Goal: Task Accomplishment & Management: Complete application form

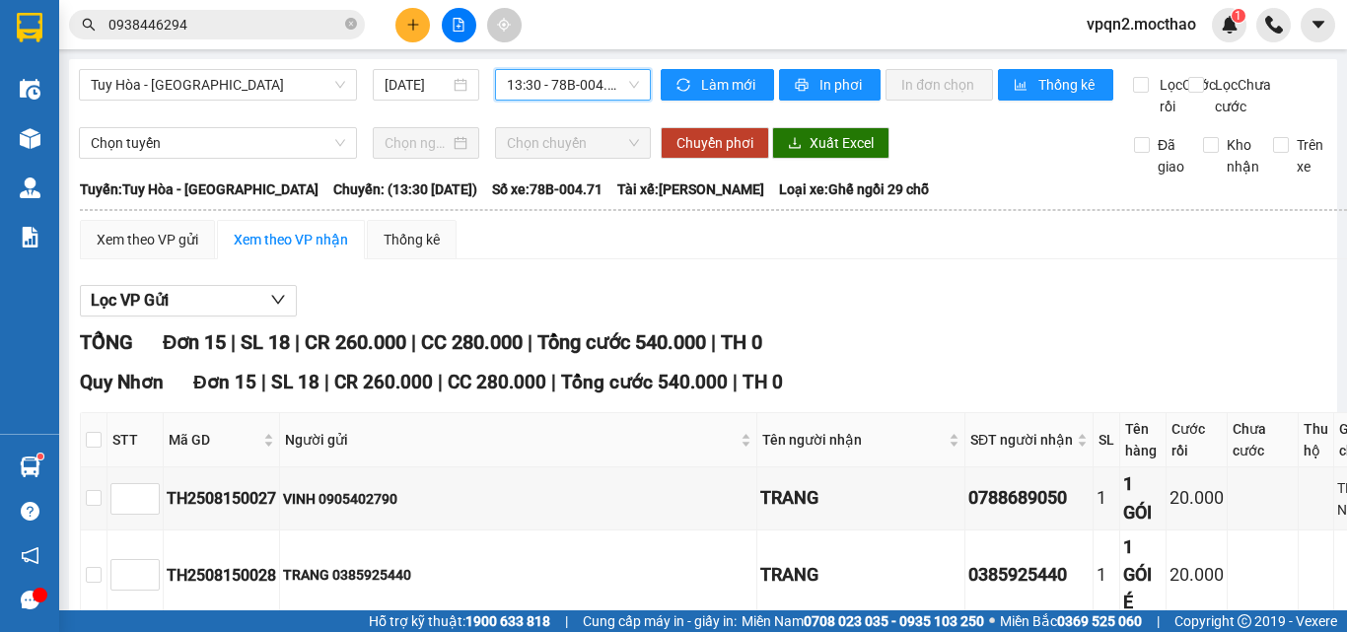
scroll to position [963, 0]
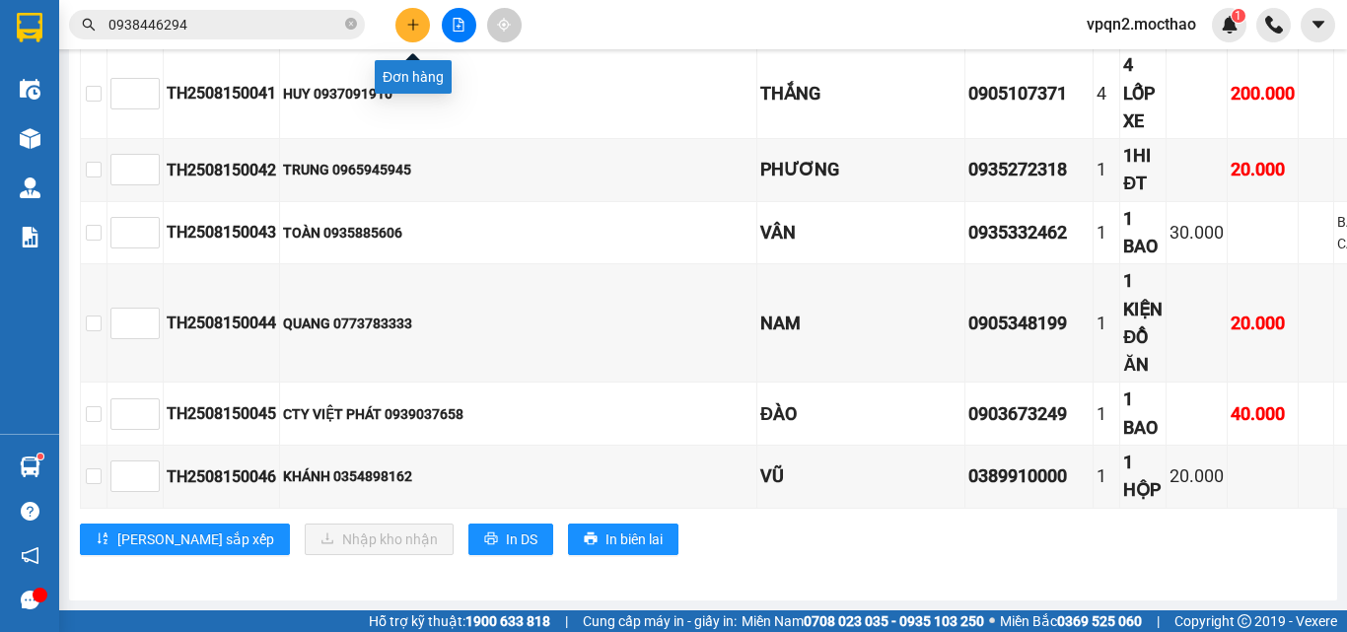
click at [415, 30] on icon "plus" at bounding box center [413, 25] width 14 height 14
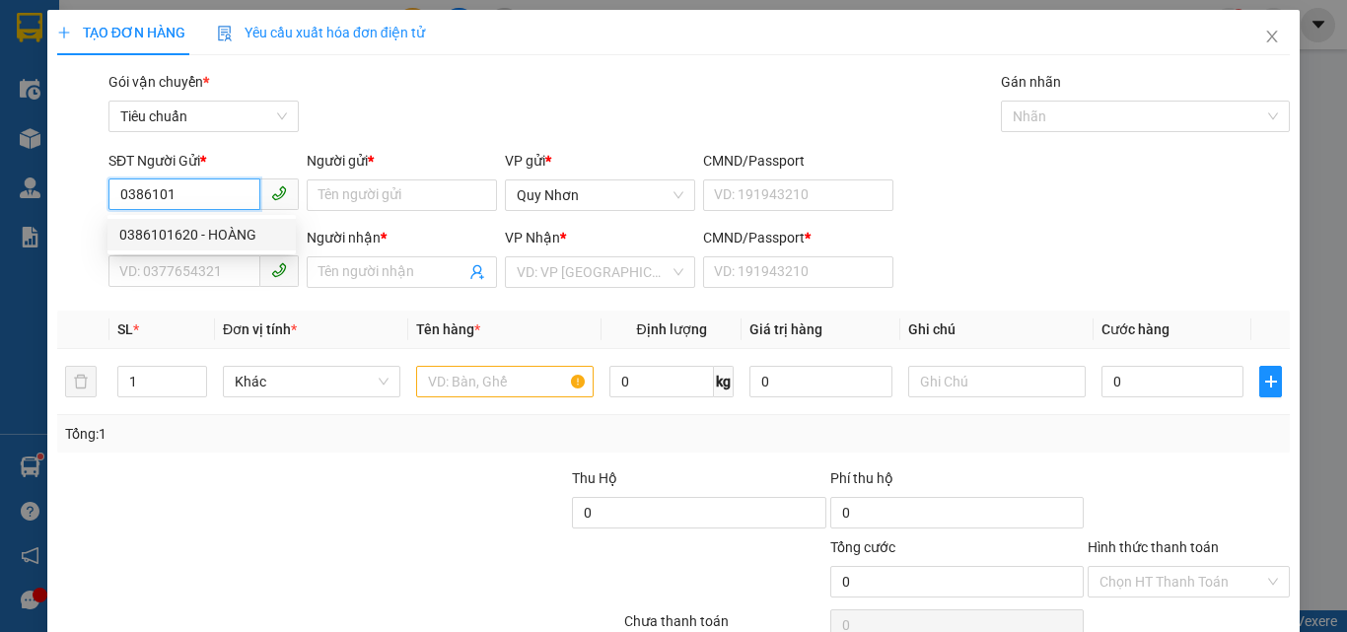
click at [206, 239] on div "0386101620 - HOÀNG" at bounding box center [201, 235] width 165 height 22
type input "0386101620"
type input "HOÀNG"
type input "0935609567"
type input "CƯỜNG"
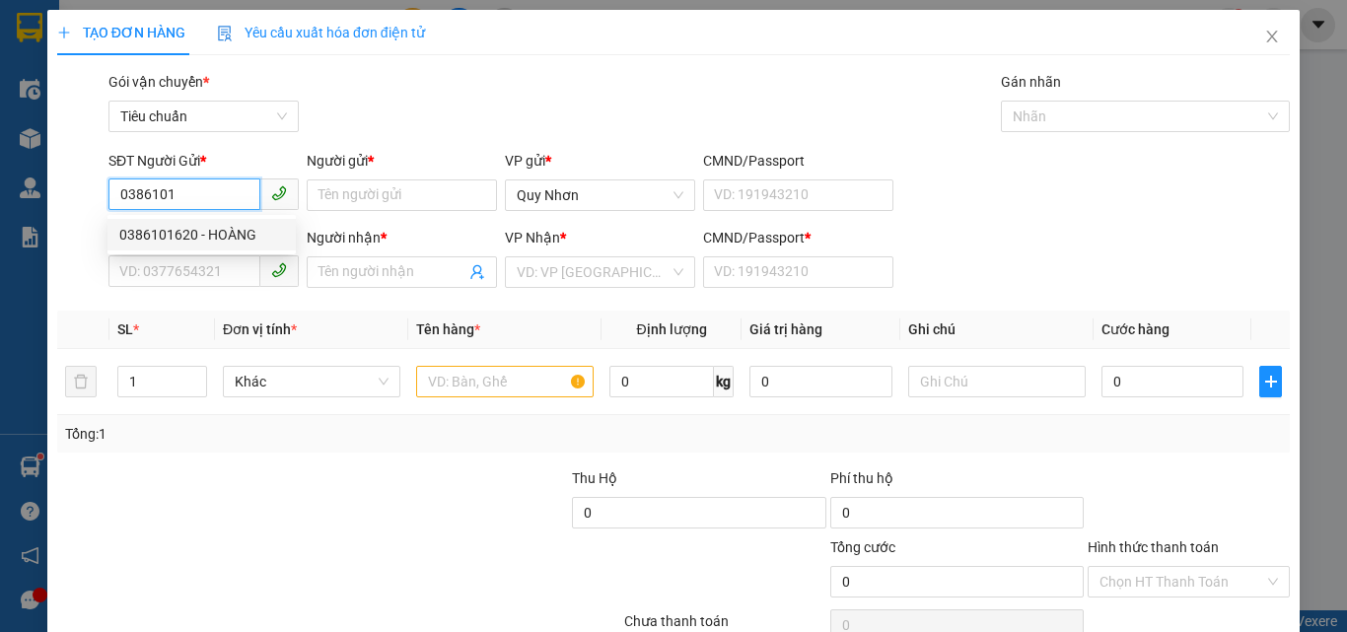
type input "G"
type input "0386101620"
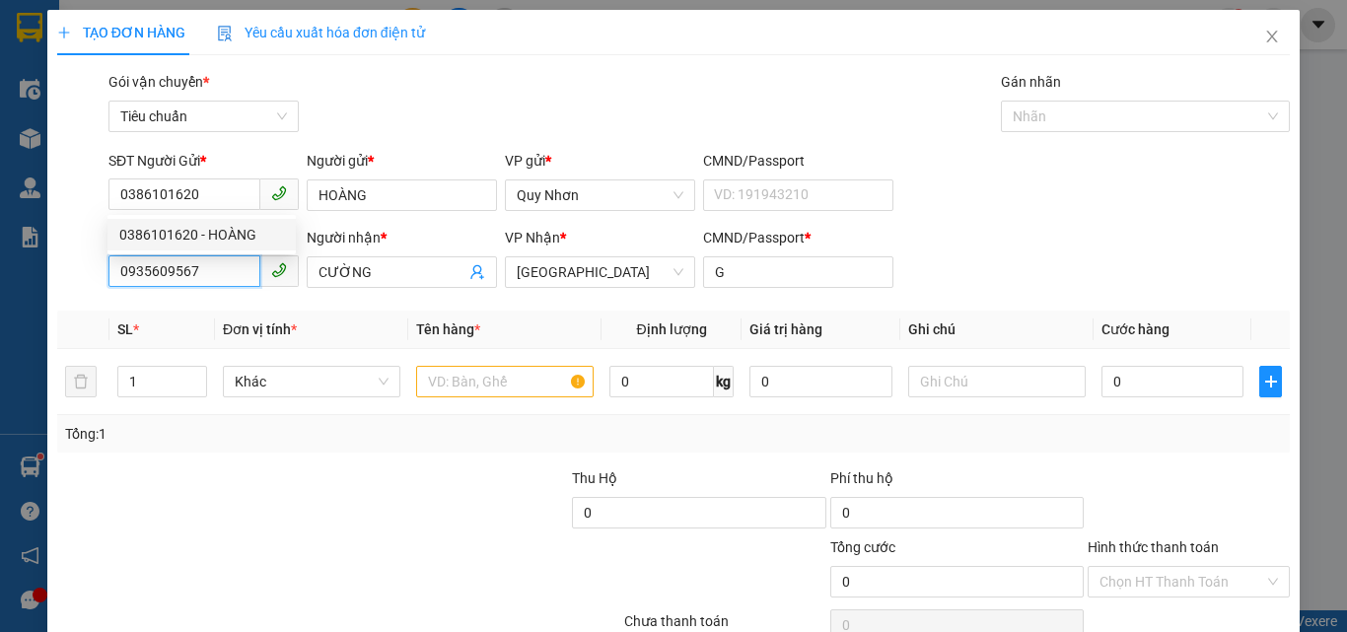
click at [205, 262] on input "0935609567" at bounding box center [184, 271] width 152 height 32
type input "30.000"
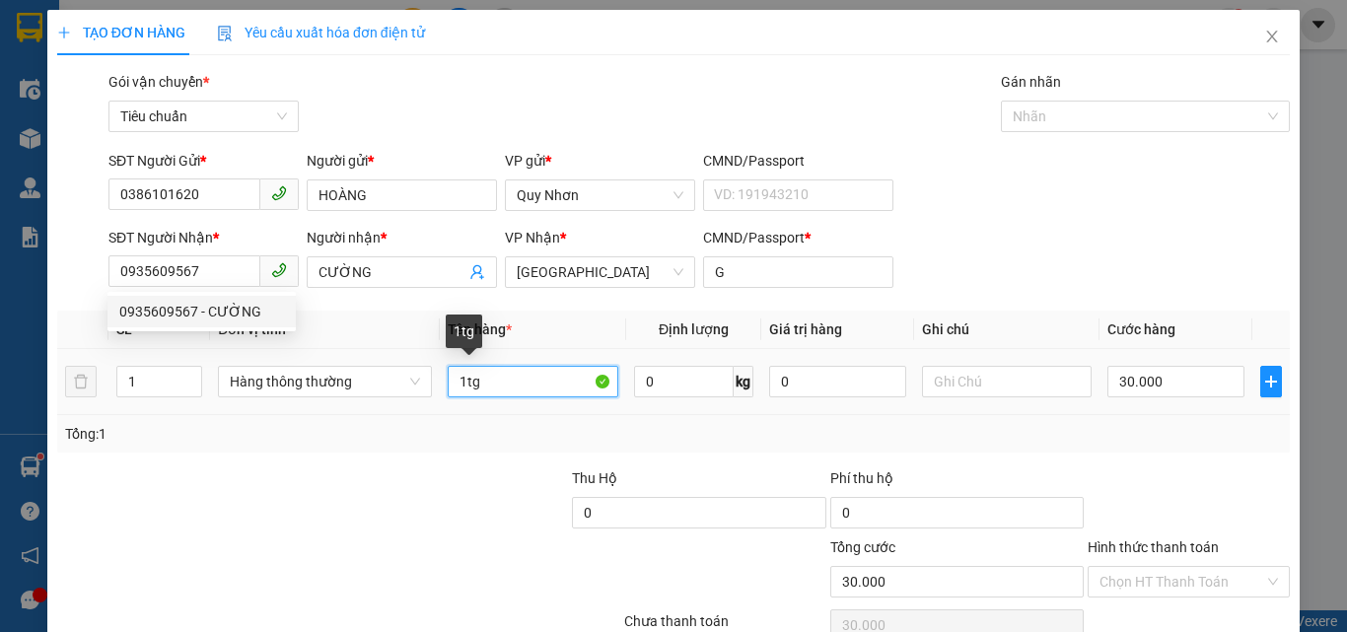
click at [490, 384] on input "1tg" at bounding box center [533, 382] width 171 height 32
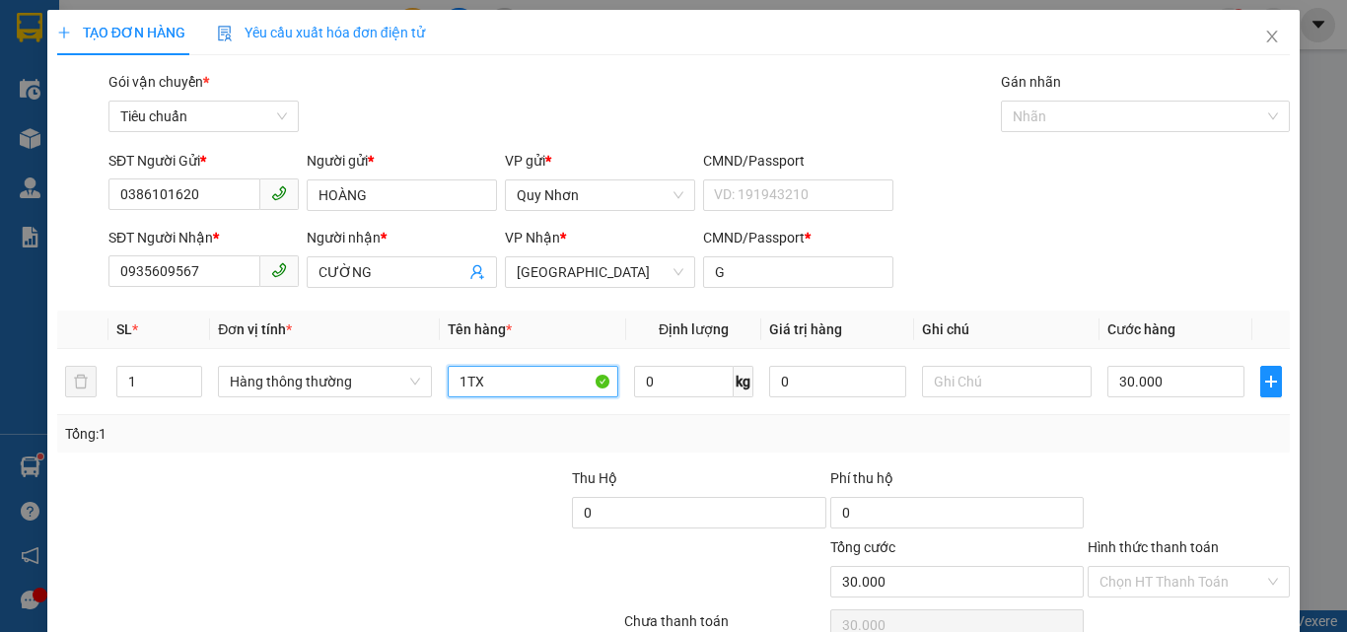
scroll to position [98, 0]
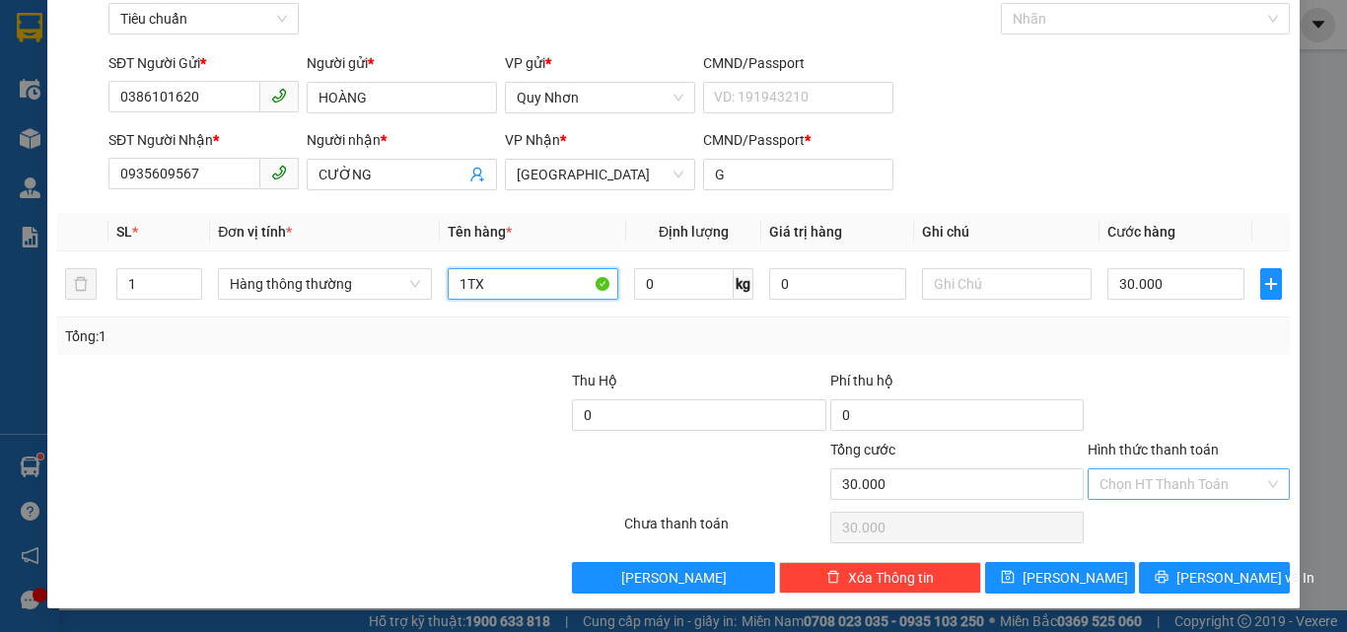
type input "1TX"
drag, startPoint x: 1163, startPoint y: 487, endPoint x: 1163, endPoint y: 473, distance: 13.8
click at [1163, 485] on input "Hình thức thanh toán" at bounding box center [1181, 484] width 165 height 30
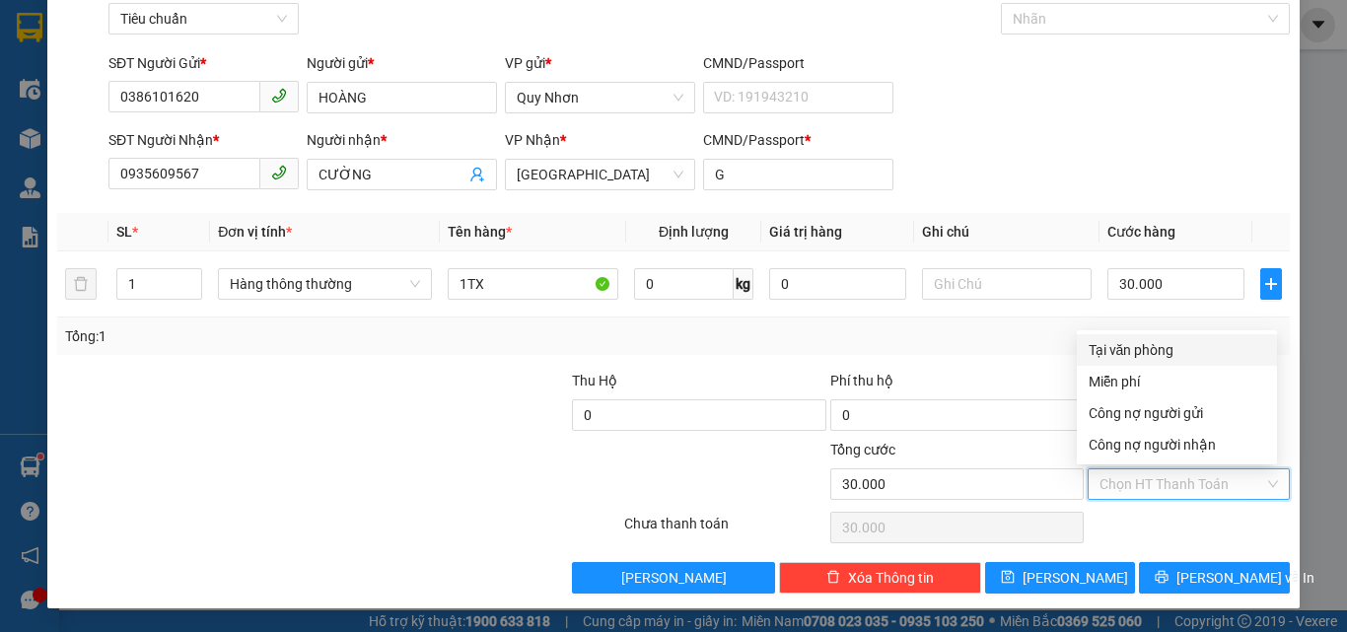
click at [1162, 348] on div "Tại văn phòng" at bounding box center [1176, 350] width 176 height 22
type input "0"
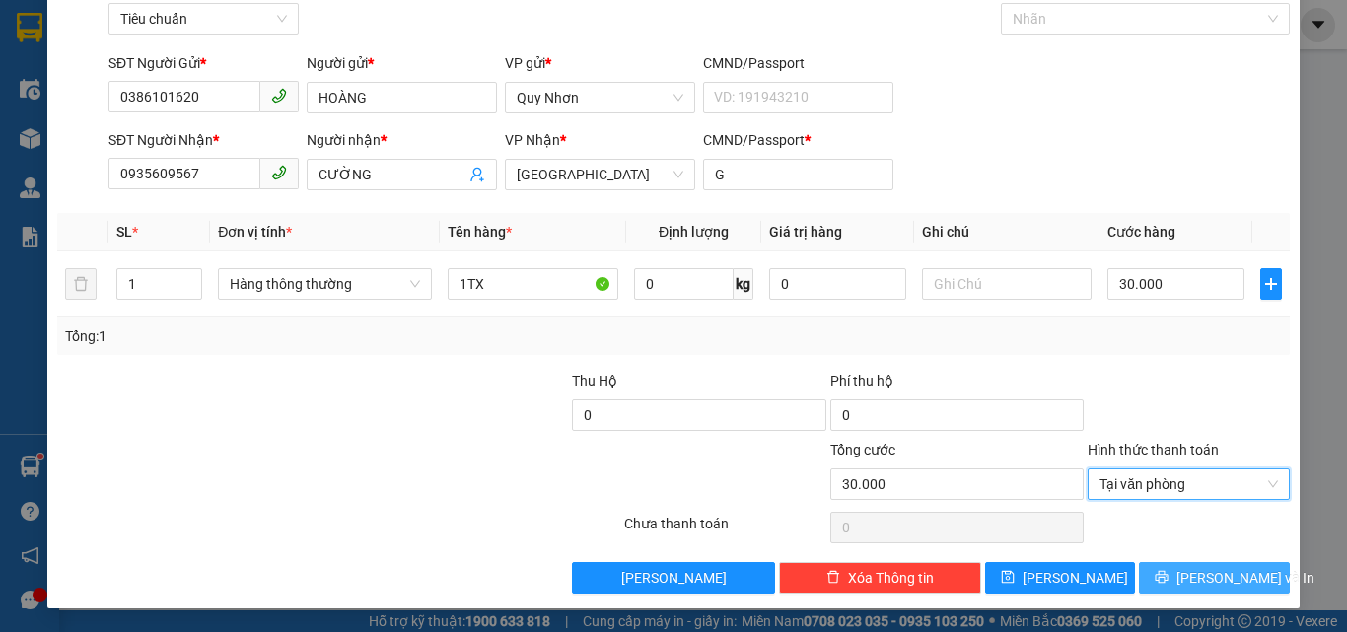
click at [1168, 579] on icon "printer" at bounding box center [1161, 577] width 14 height 14
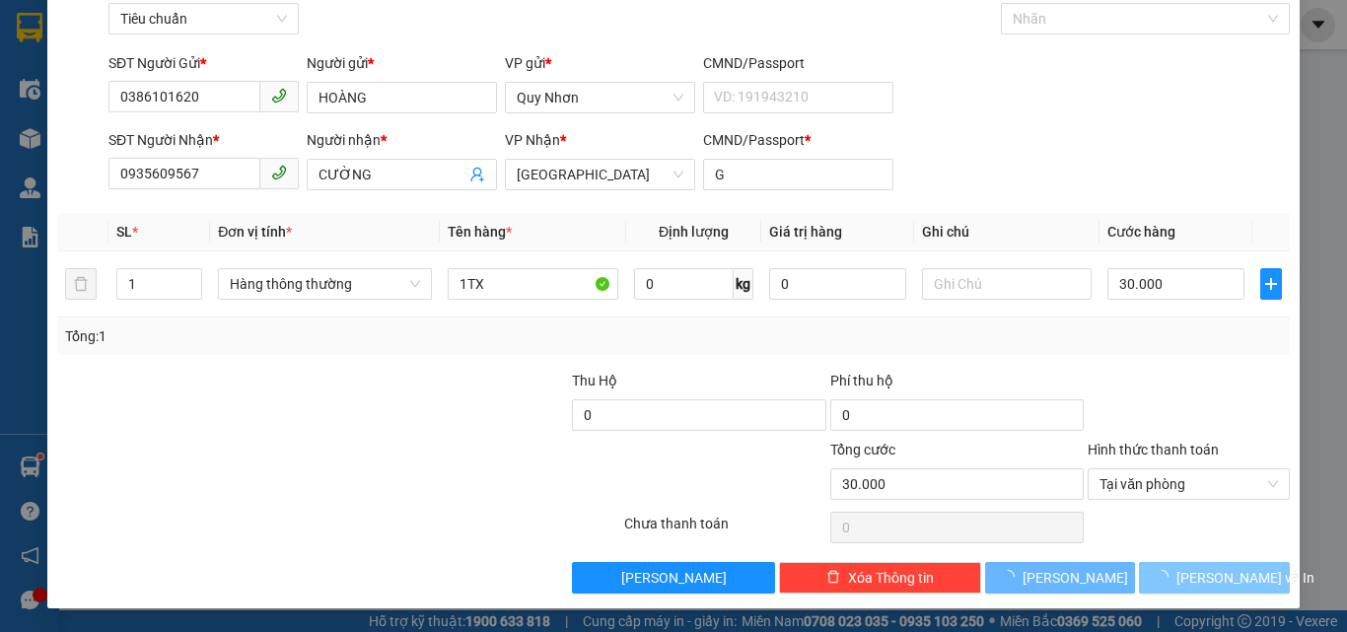
click at [1169, 579] on icon "loading" at bounding box center [1161, 577] width 15 height 15
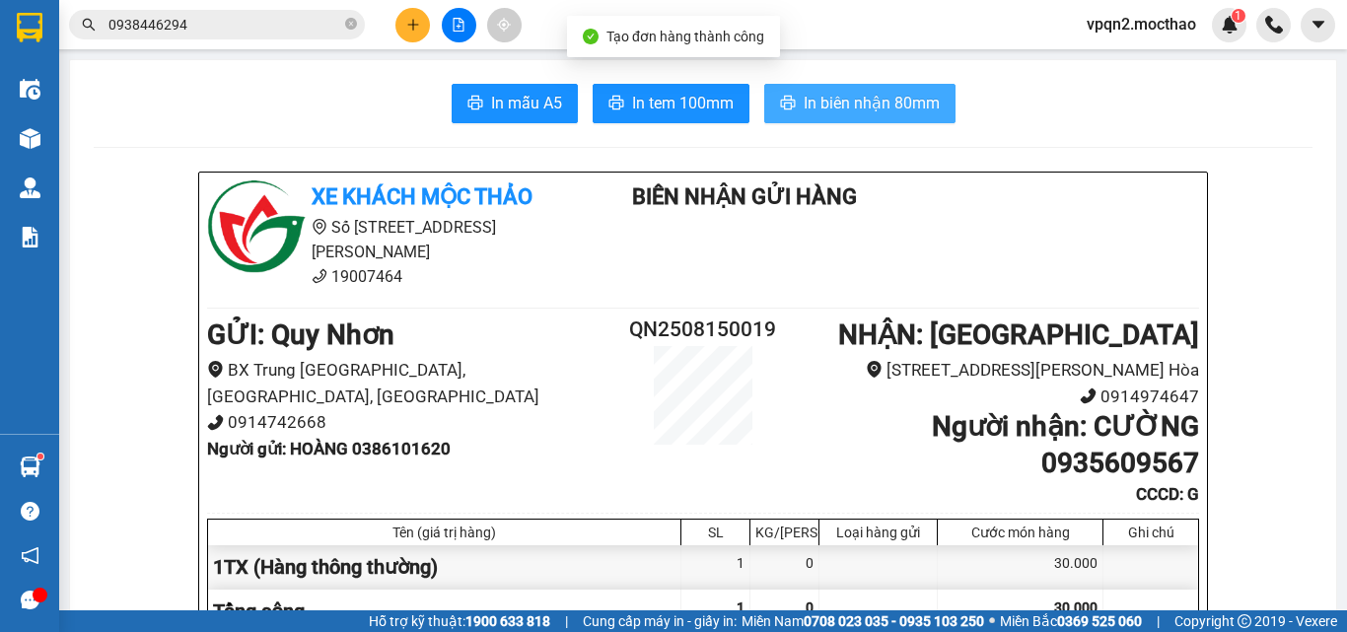
click at [793, 112] on button "In biên nhận 80mm" at bounding box center [859, 103] width 191 height 39
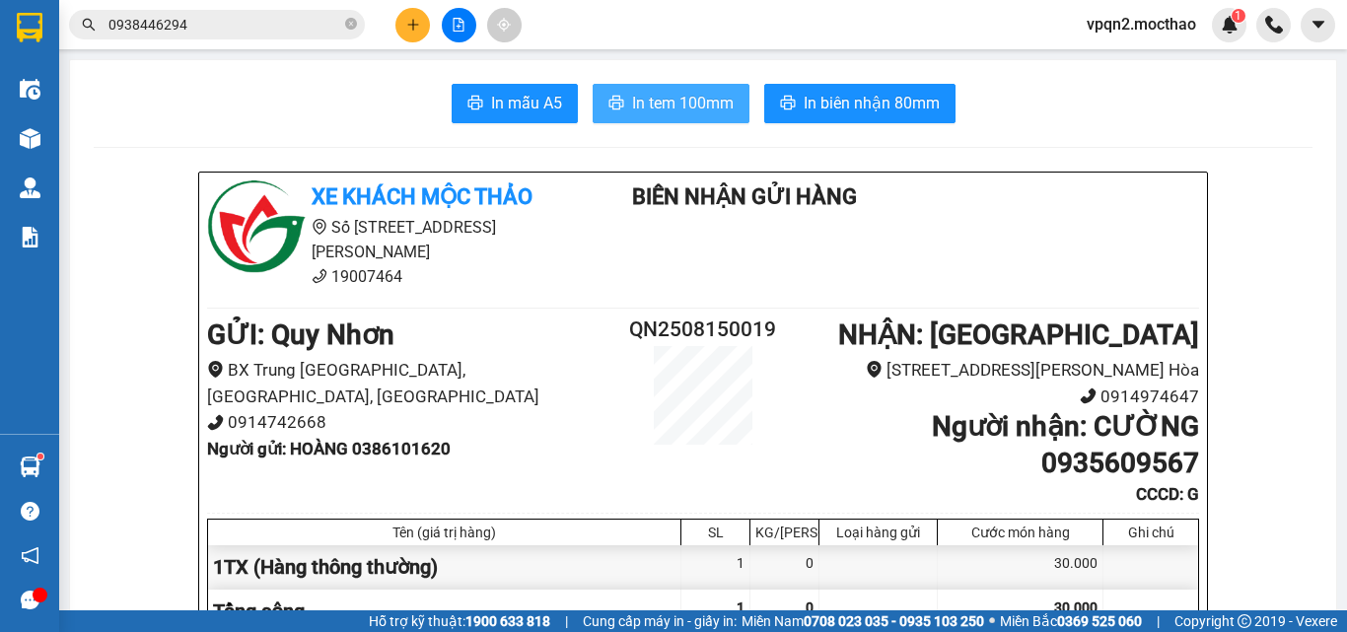
drag, startPoint x: 1011, startPoint y: 83, endPoint x: 672, endPoint y: 99, distance: 339.5
click at [672, 99] on span "In tem 100mm" at bounding box center [683, 103] width 102 height 25
drag, startPoint x: 466, startPoint y: 21, endPoint x: 308, endPoint y: 49, distance: 161.3
click at [460, 22] on button at bounding box center [459, 25] width 35 height 35
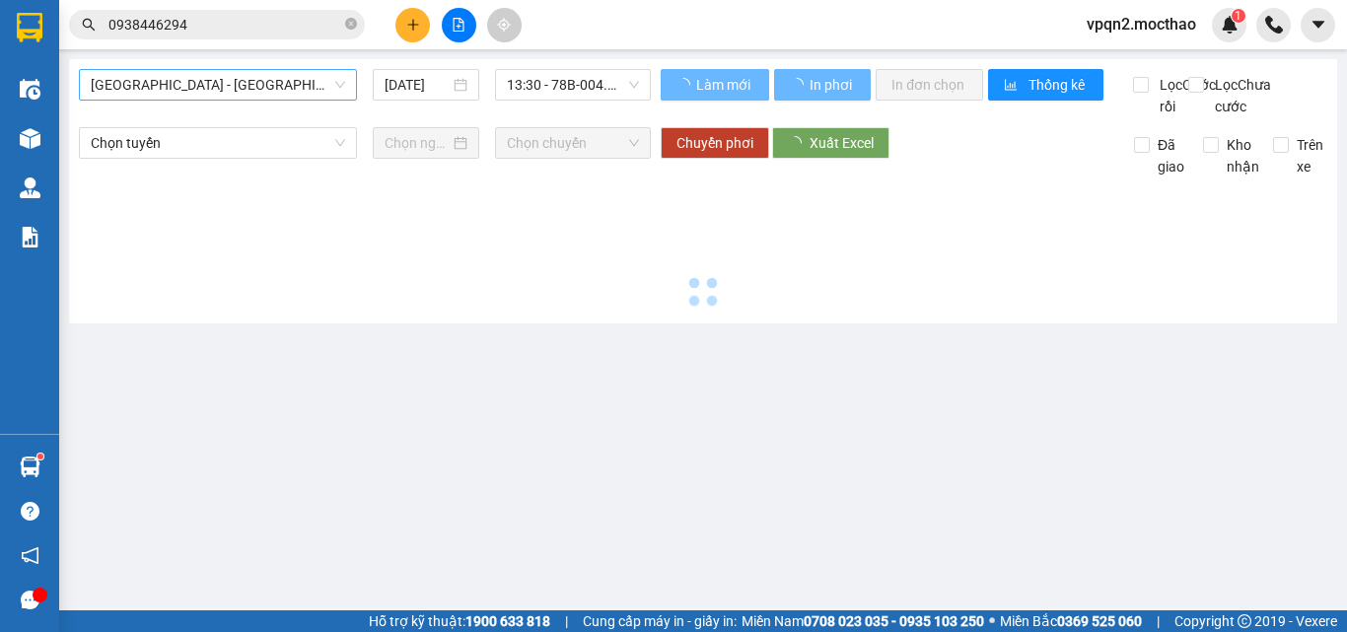
click at [242, 79] on span "[GEOGRAPHIC_DATA] - [GEOGRAPHIC_DATA]" at bounding box center [218, 85] width 254 height 30
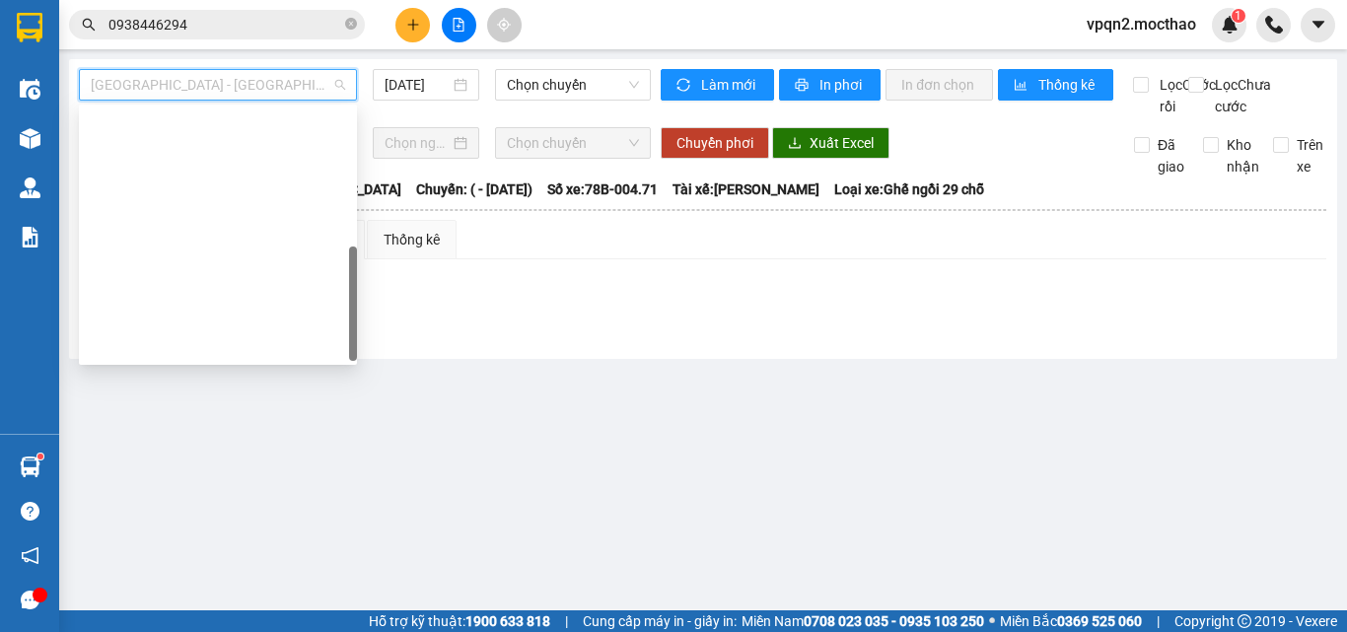
scroll to position [442, 0]
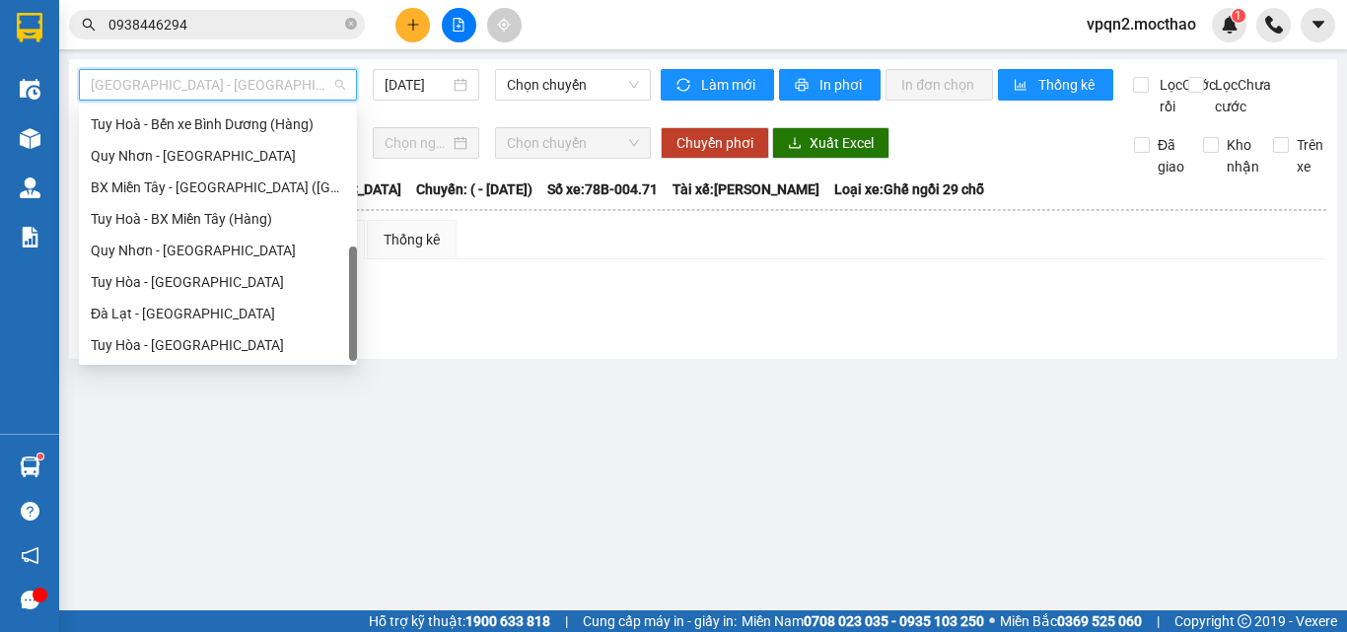
click at [171, 279] on div "Tuy Hòa - [GEOGRAPHIC_DATA]" at bounding box center [218, 282] width 254 height 22
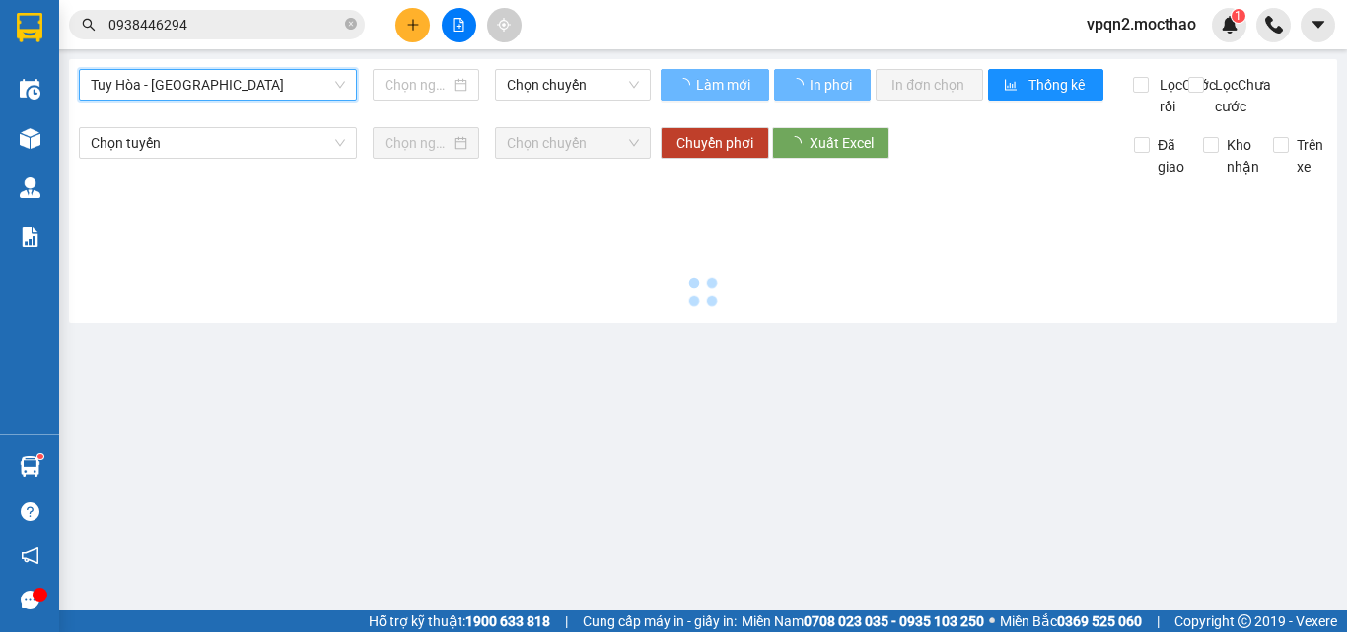
type input "[DATE]"
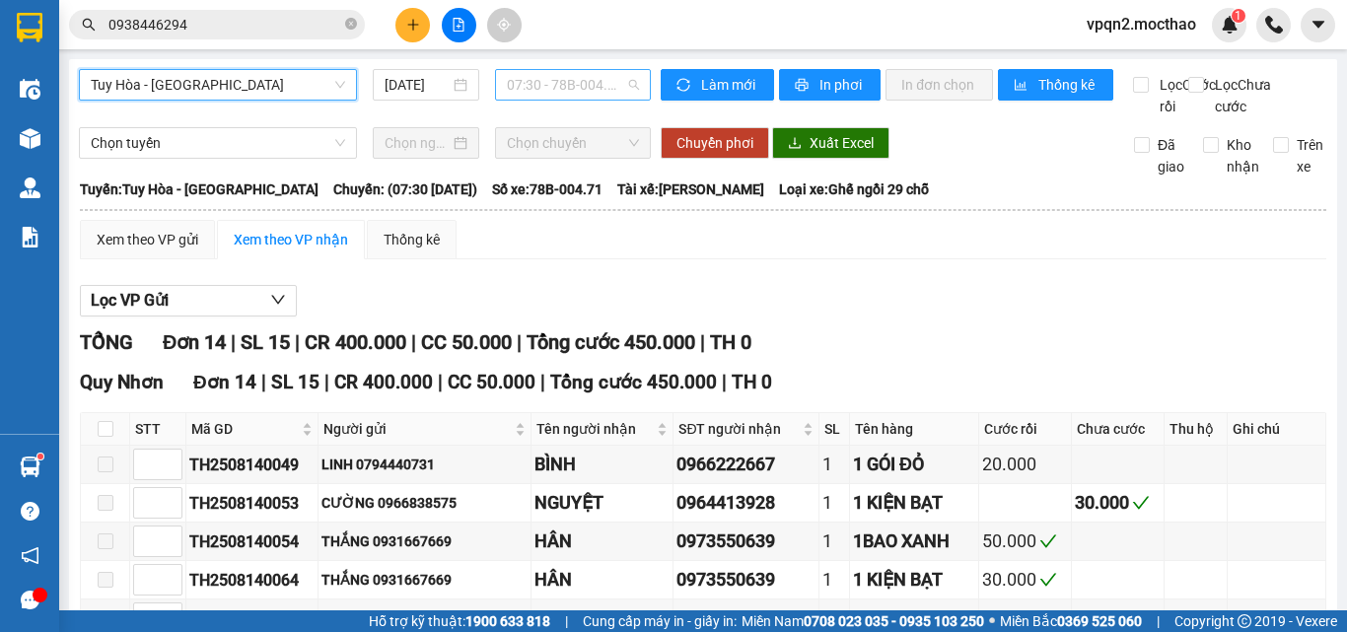
click at [579, 98] on span "07:30 - 78B-004.71" at bounding box center [573, 85] width 132 height 30
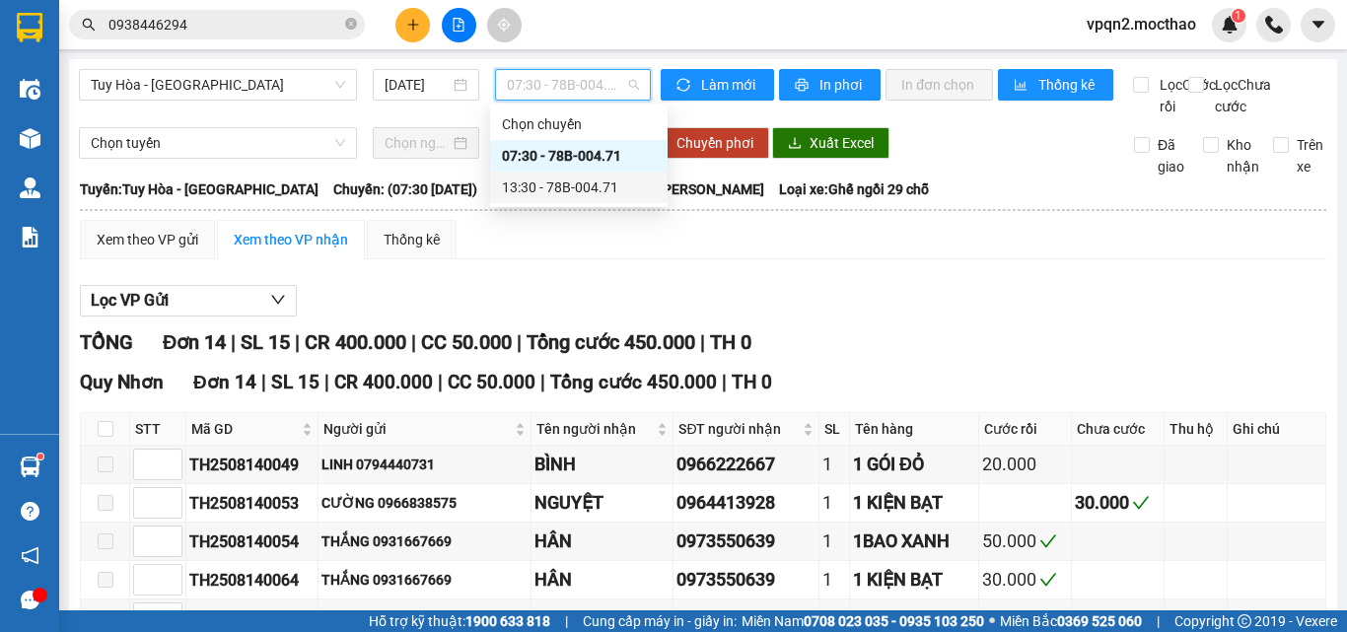
click at [583, 183] on div "13:30 - 78B-004.71" at bounding box center [579, 187] width 154 height 22
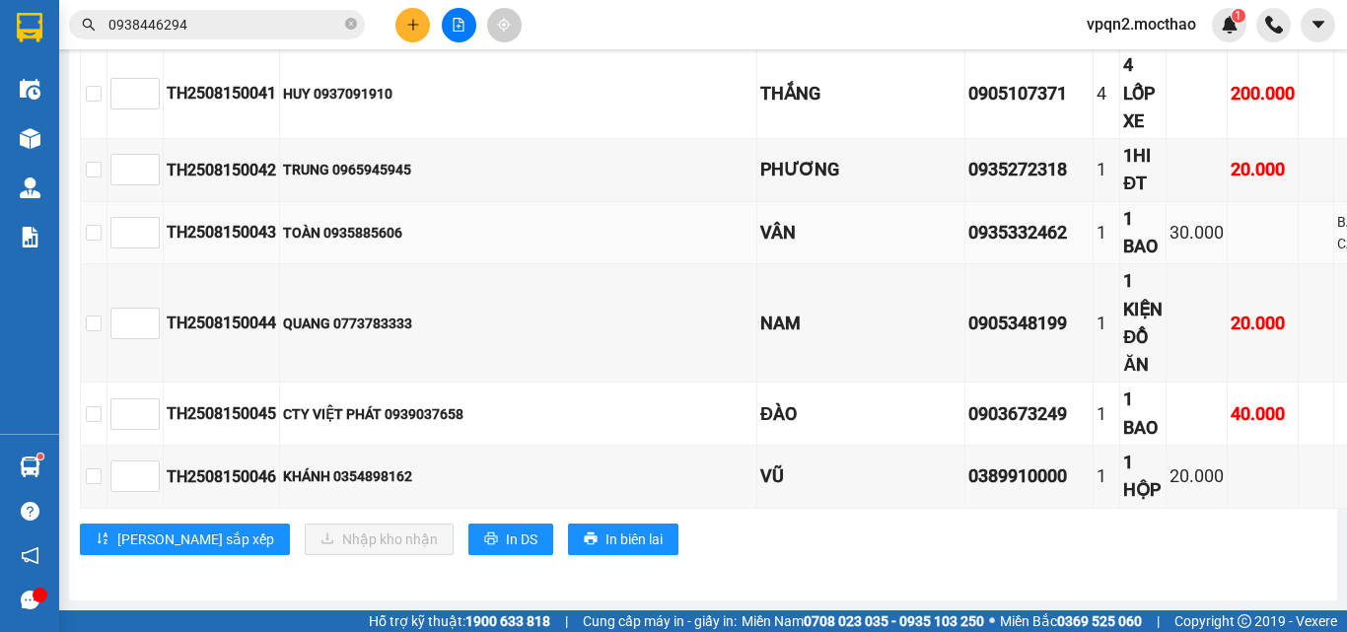
scroll to position [865, 0]
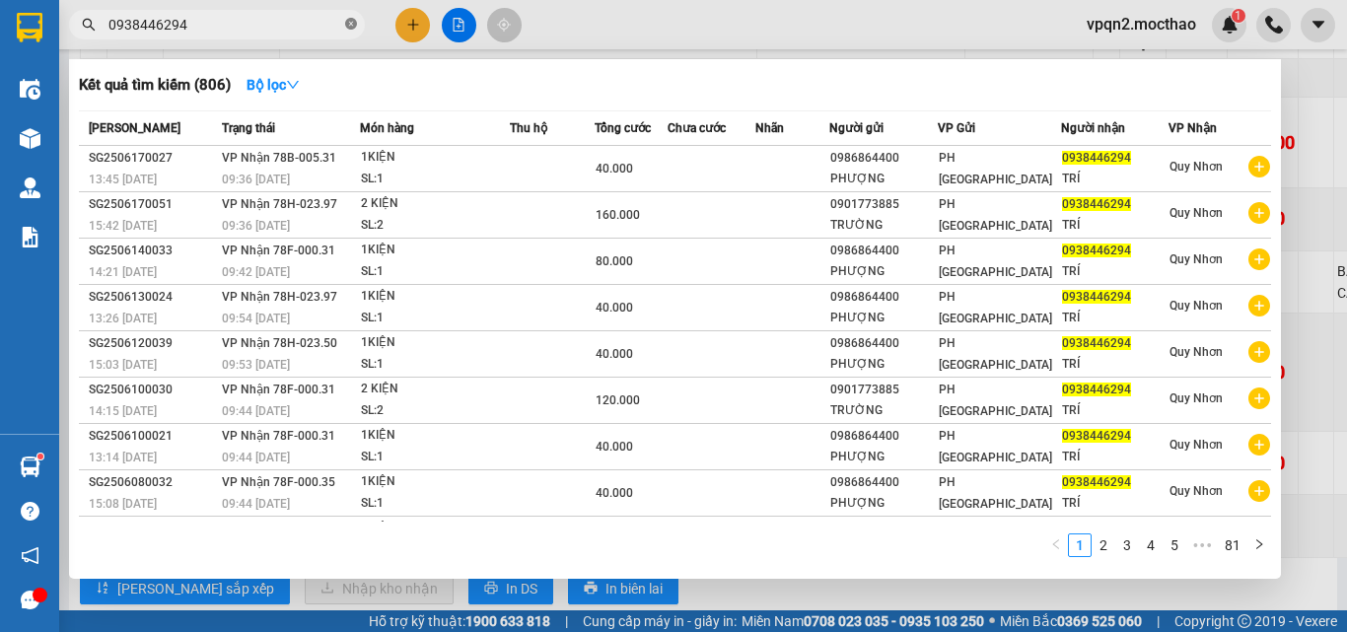
click at [345, 25] on icon "close-circle" at bounding box center [351, 24] width 12 height 12
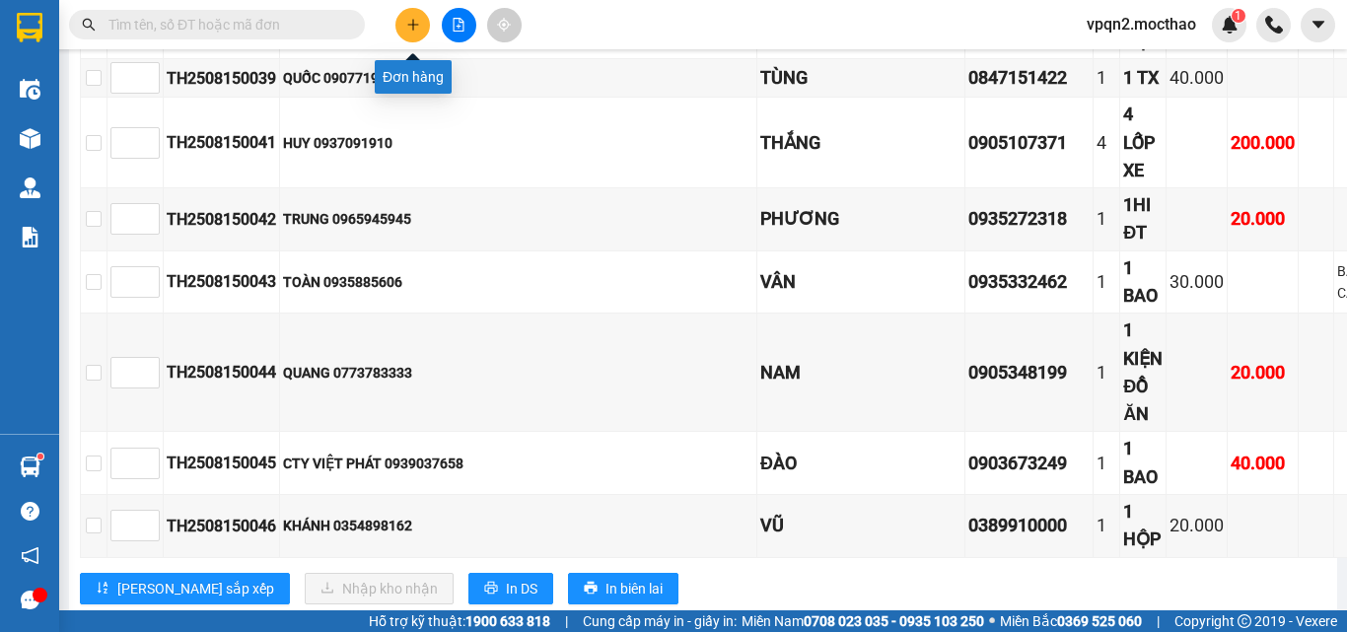
click at [412, 19] on icon "plus" at bounding box center [413, 25] width 14 height 14
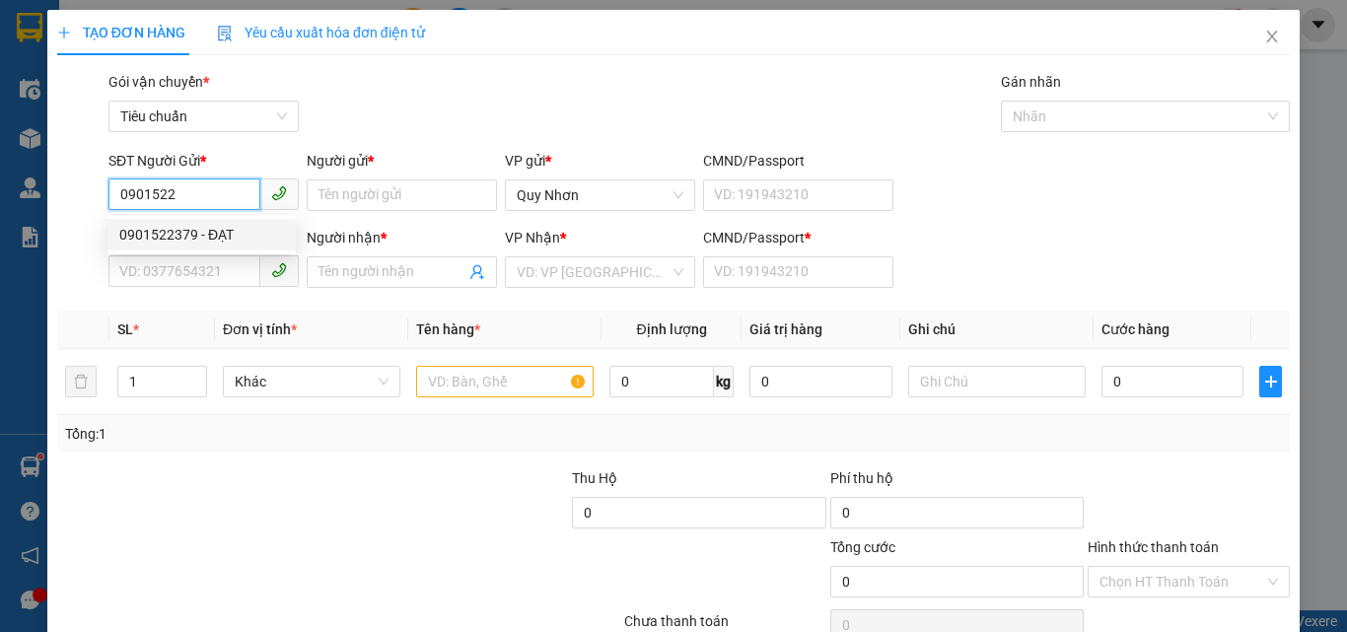
click at [223, 240] on div "0901522379 - ĐẠT" at bounding box center [201, 235] width 165 height 22
type input "0901522379"
type input "ĐẠT"
type input "0917488339"
type input "NHƯ Ý"
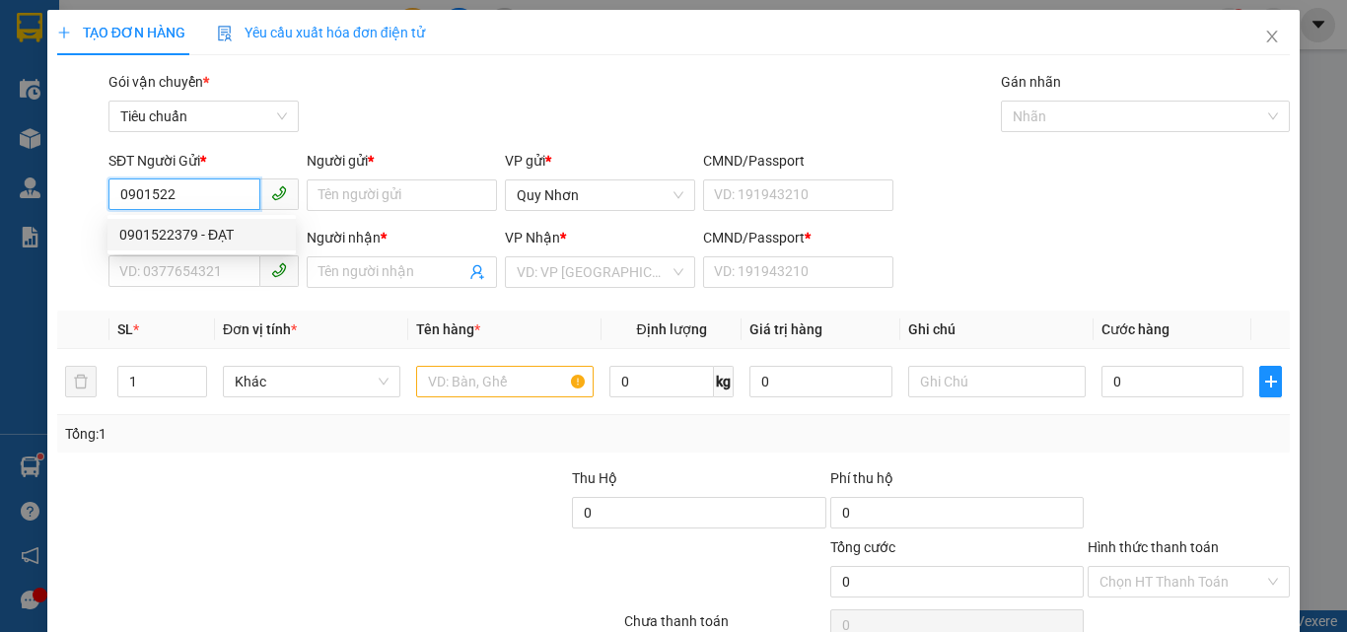
type input "A"
type input "20.000"
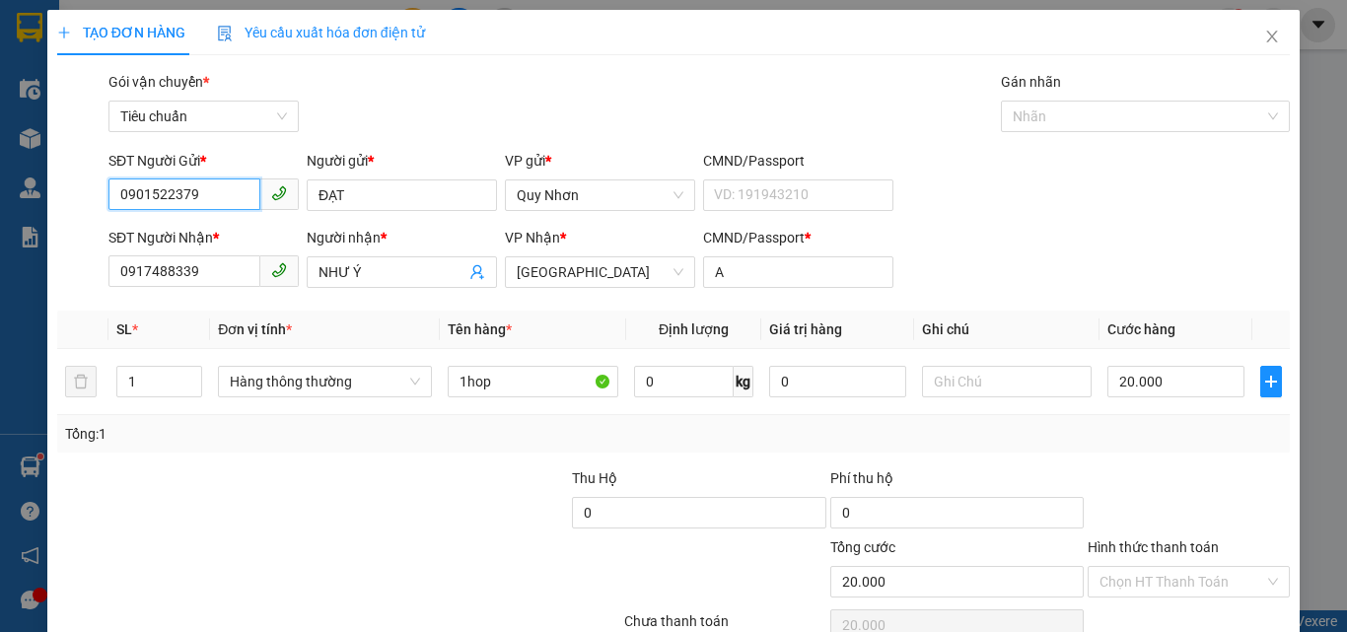
scroll to position [98, 0]
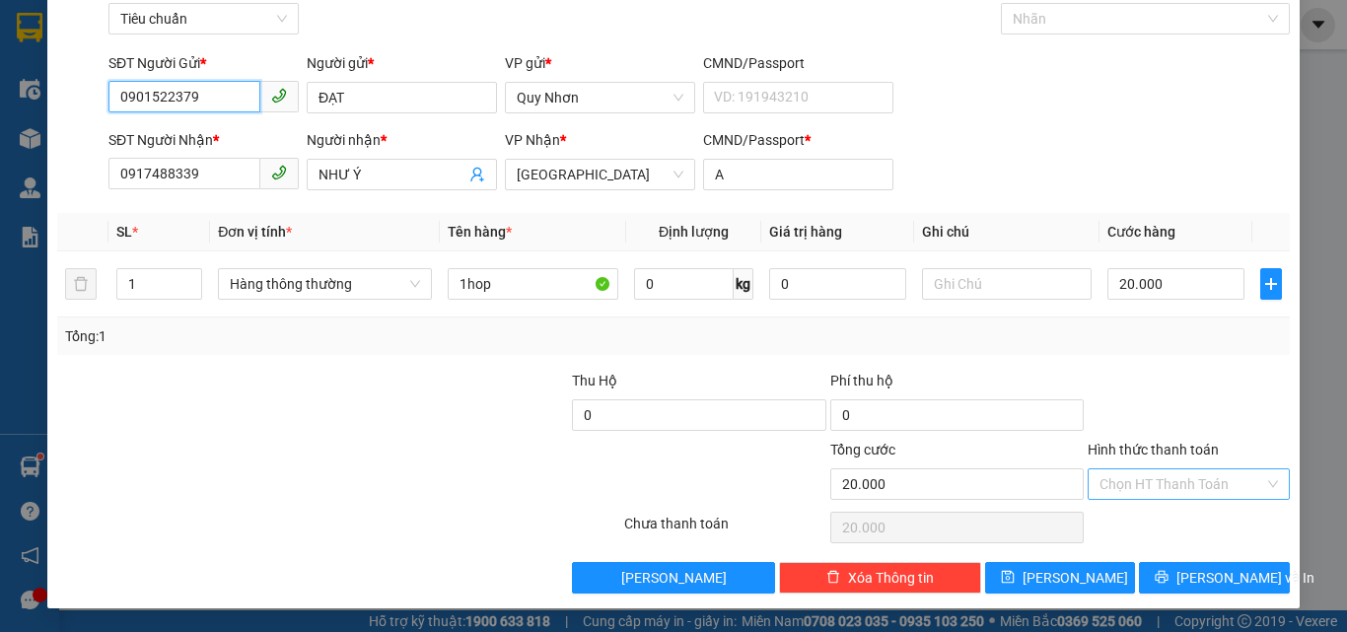
click at [1127, 468] on div "Chọn HT Thanh Toán" at bounding box center [1188, 484] width 202 height 32
type input "0901522379"
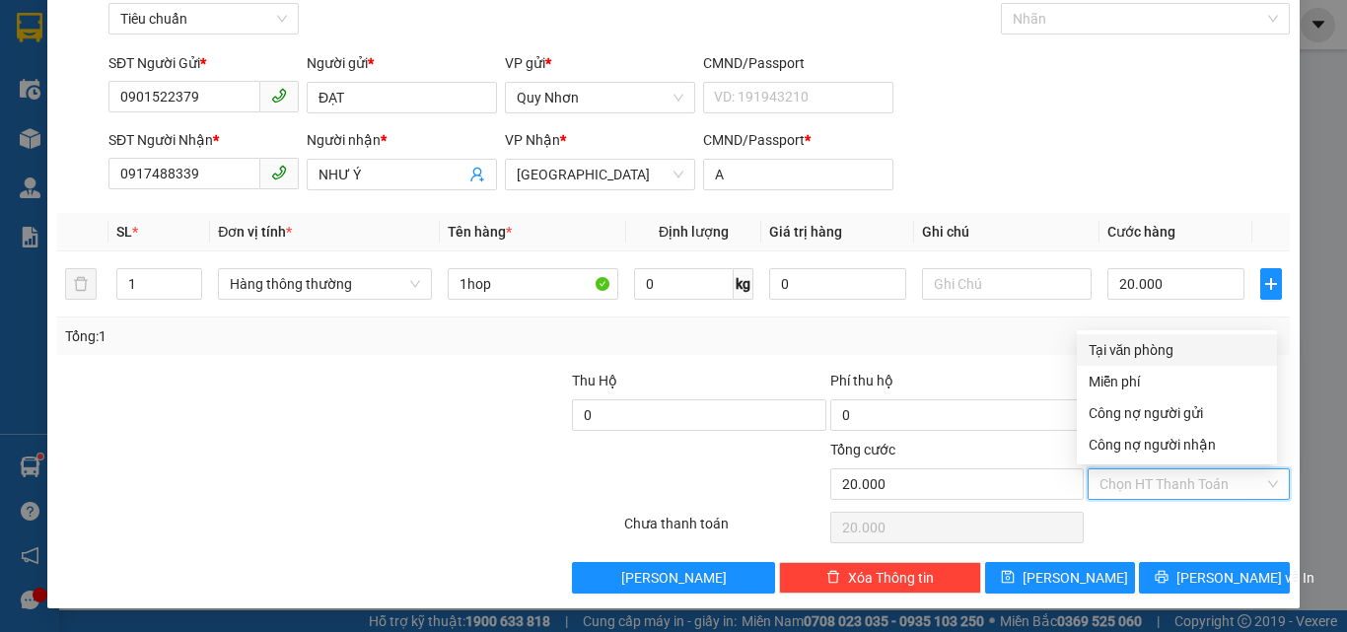
click at [1128, 350] on div "Tại văn phòng" at bounding box center [1176, 350] width 176 height 22
type input "0"
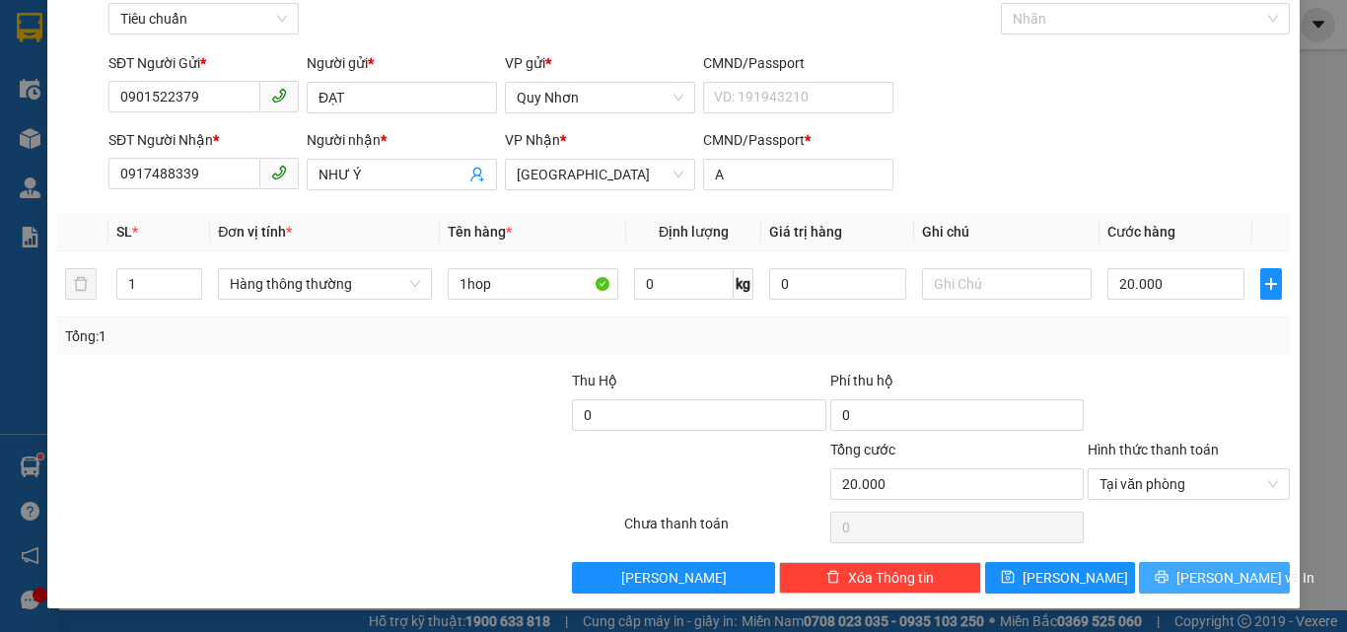
drag, startPoint x: 1137, startPoint y: 591, endPoint x: 1091, endPoint y: 511, distance: 92.7
click at [1139, 590] on button "[PERSON_NAME] và In" at bounding box center [1214, 578] width 151 height 32
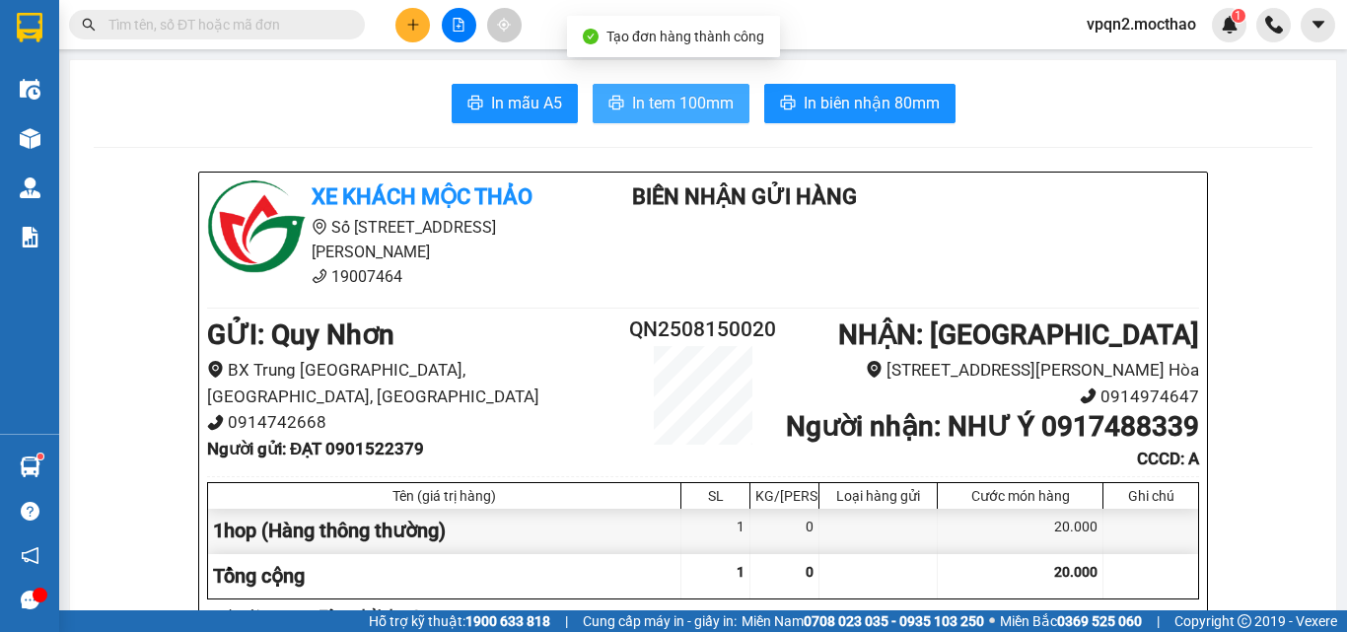
click at [682, 112] on span "In tem 100mm" at bounding box center [683, 103] width 102 height 25
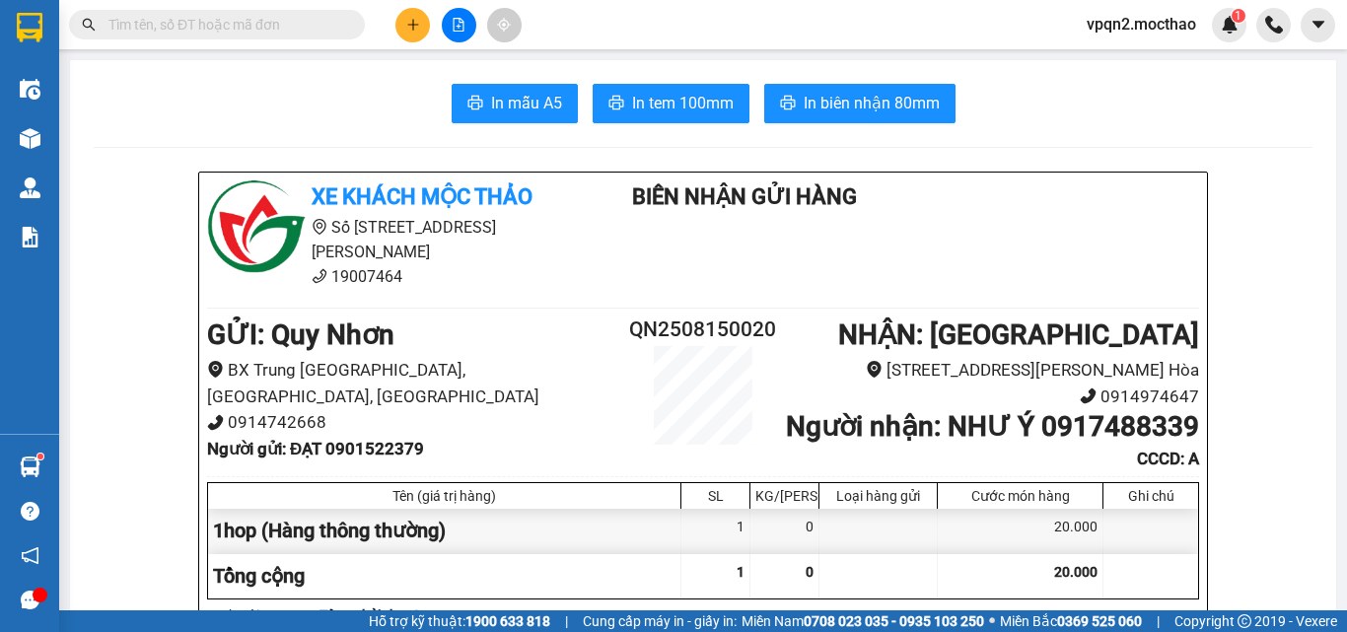
click at [456, 26] on icon "file-add" at bounding box center [458, 25] width 14 height 14
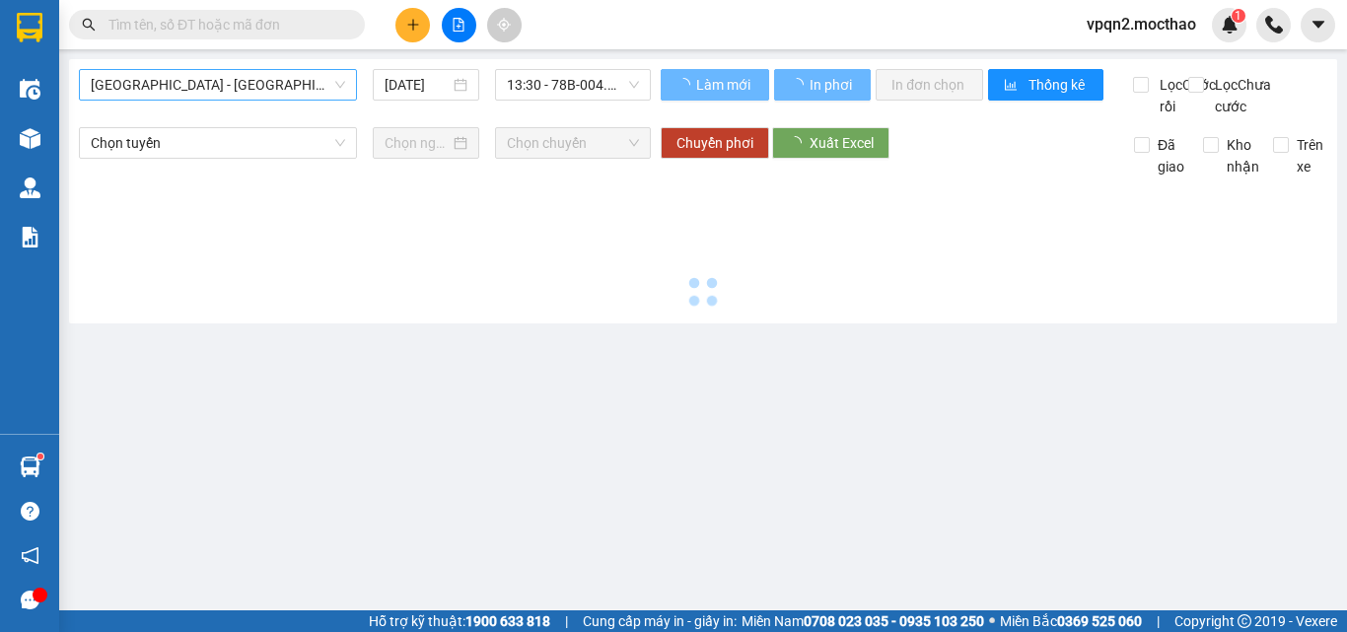
click at [189, 96] on span "[GEOGRAPHIC_DATA] - [GEOGRAPHIC_DATA]" at bounding box center [218, 85] width 254 height 30
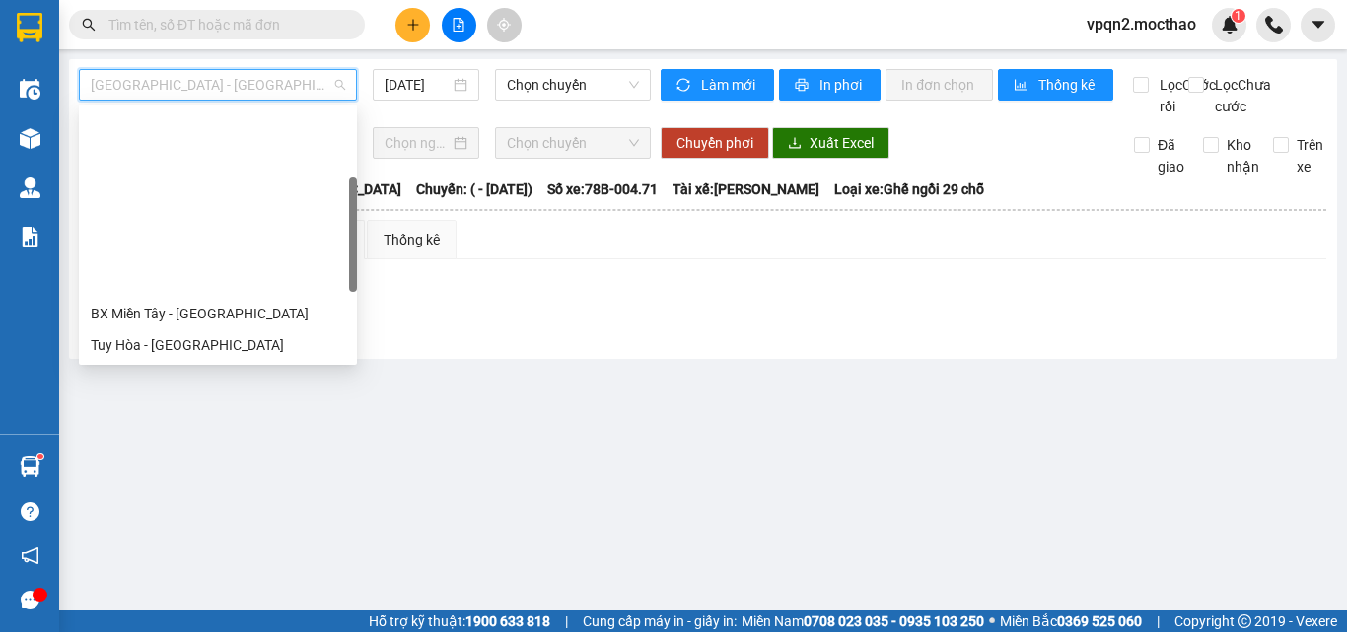
scroll to position [197, 0]
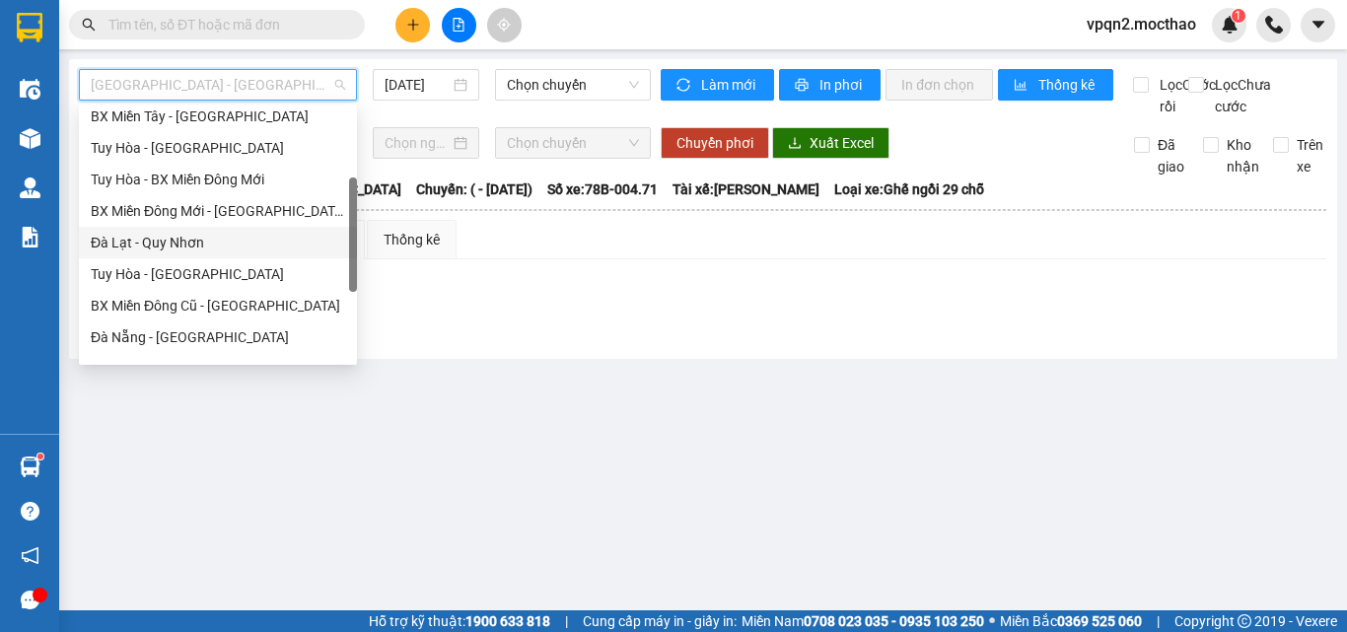
click at [185, 243] on div "Đà Lạt - Quy Nhơn" at bounding box center [218, 243] width 254 height 22
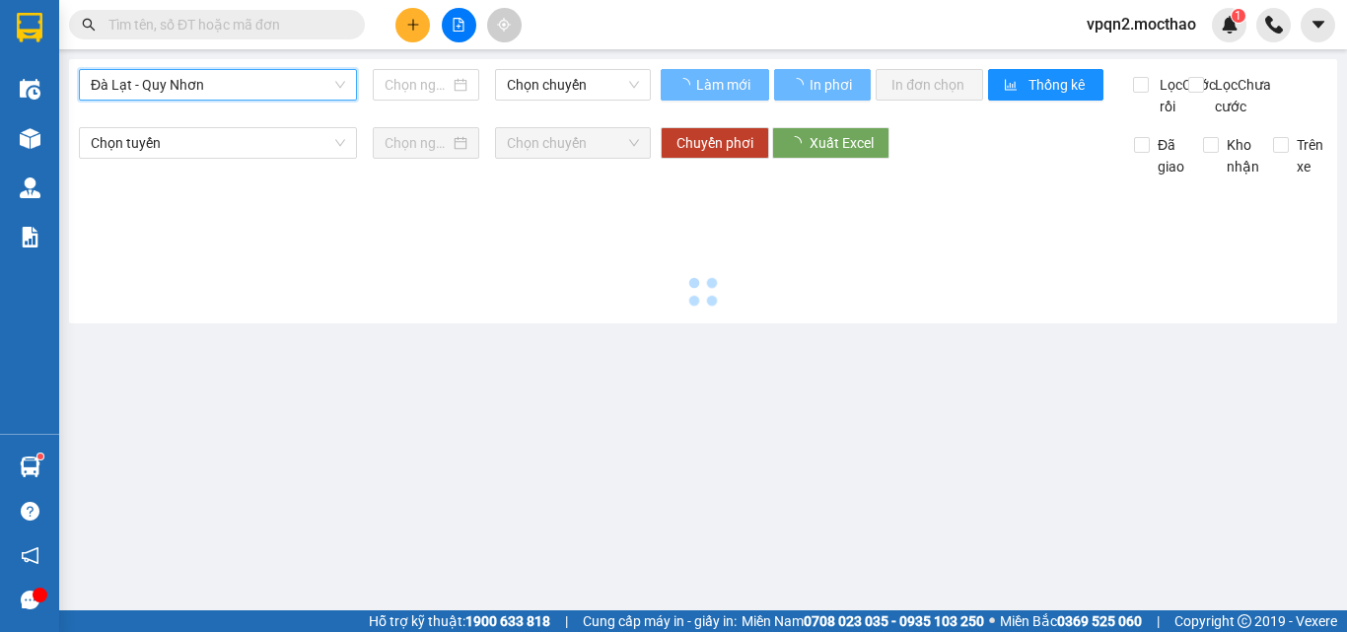
type input "[DATE]"
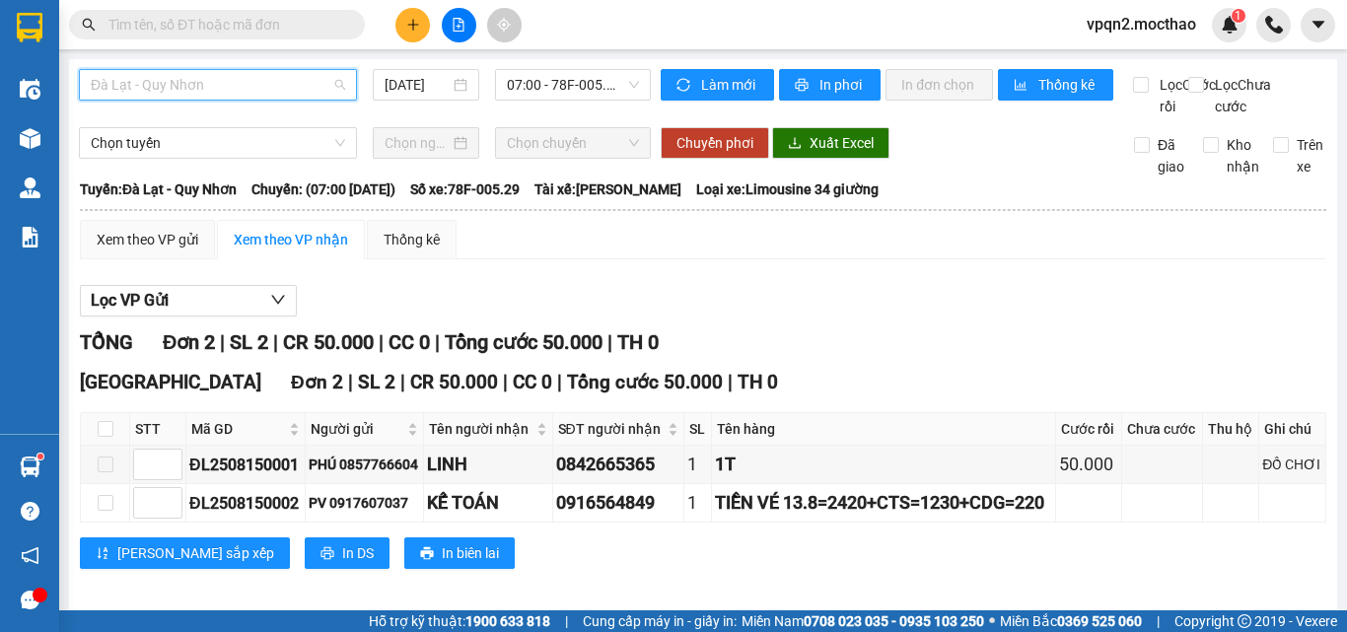
click at [244, 79] on span "Đà Lạt - Quy Nhơn" at bounding box center [218, 85] width 254 height 30
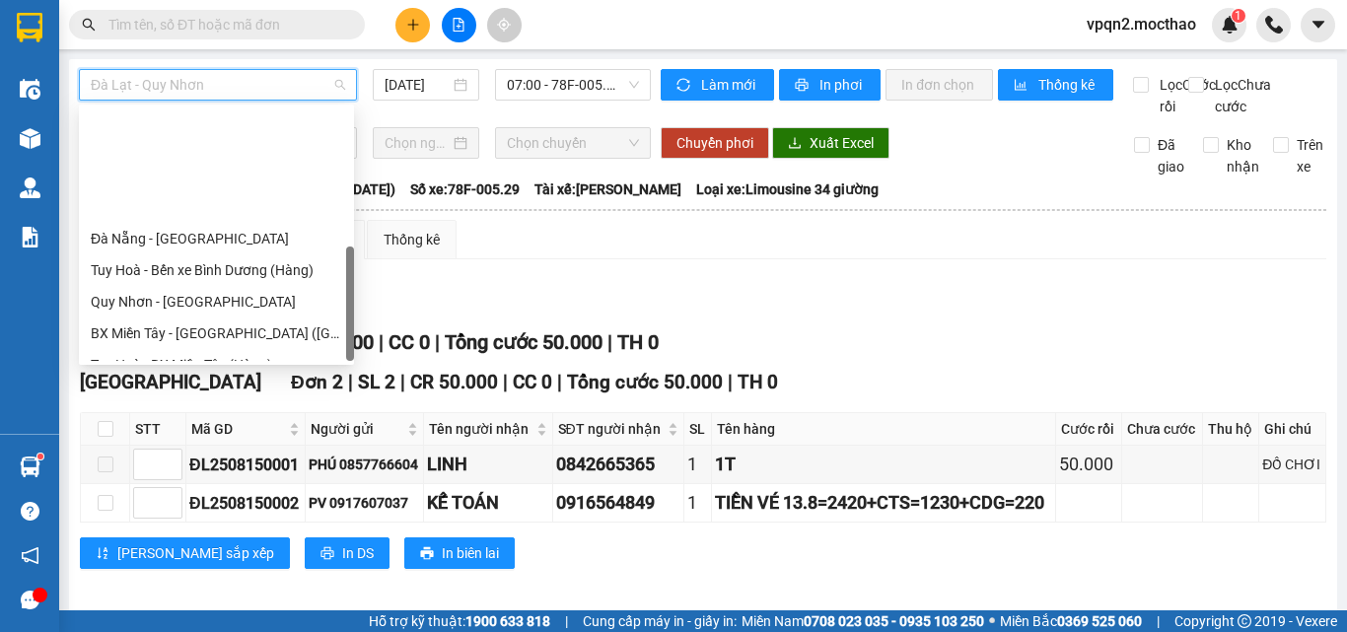
scroll to position [442, 0]
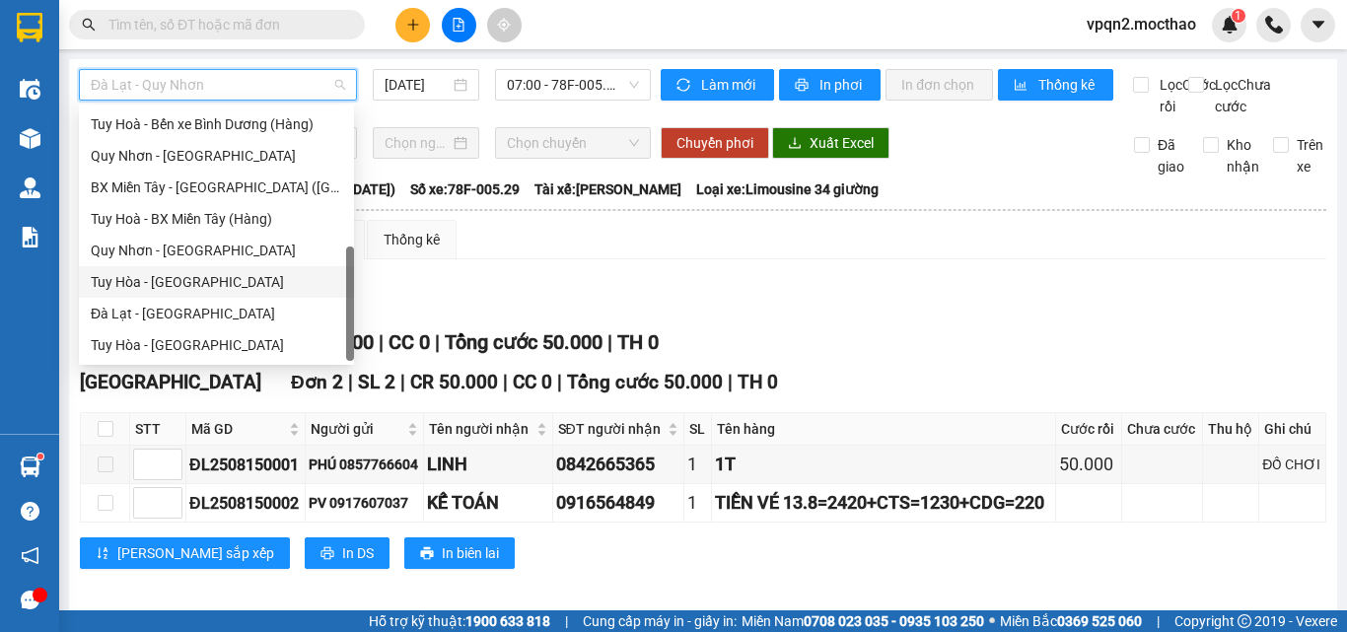
click at [165, 282] on div "Tuy Hòa - [GEOGRAPHIC_DATA]" at bounding box center [216, 282] width 251 height 22
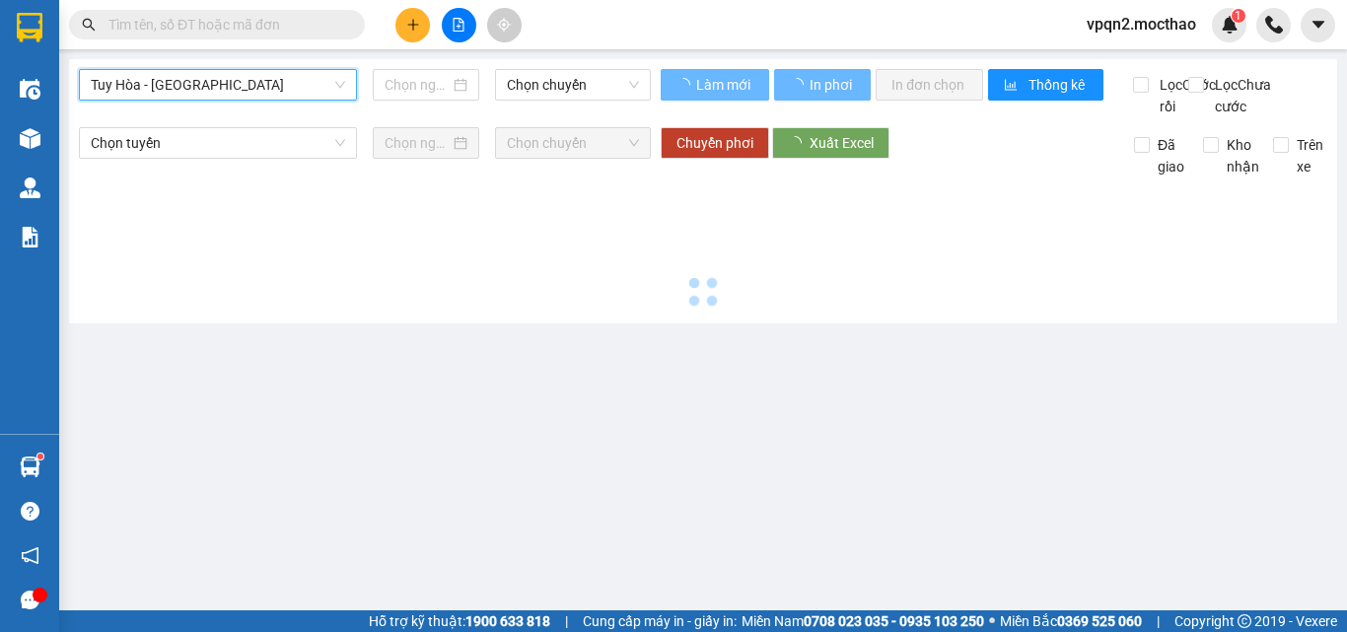
type input "[DATE]"
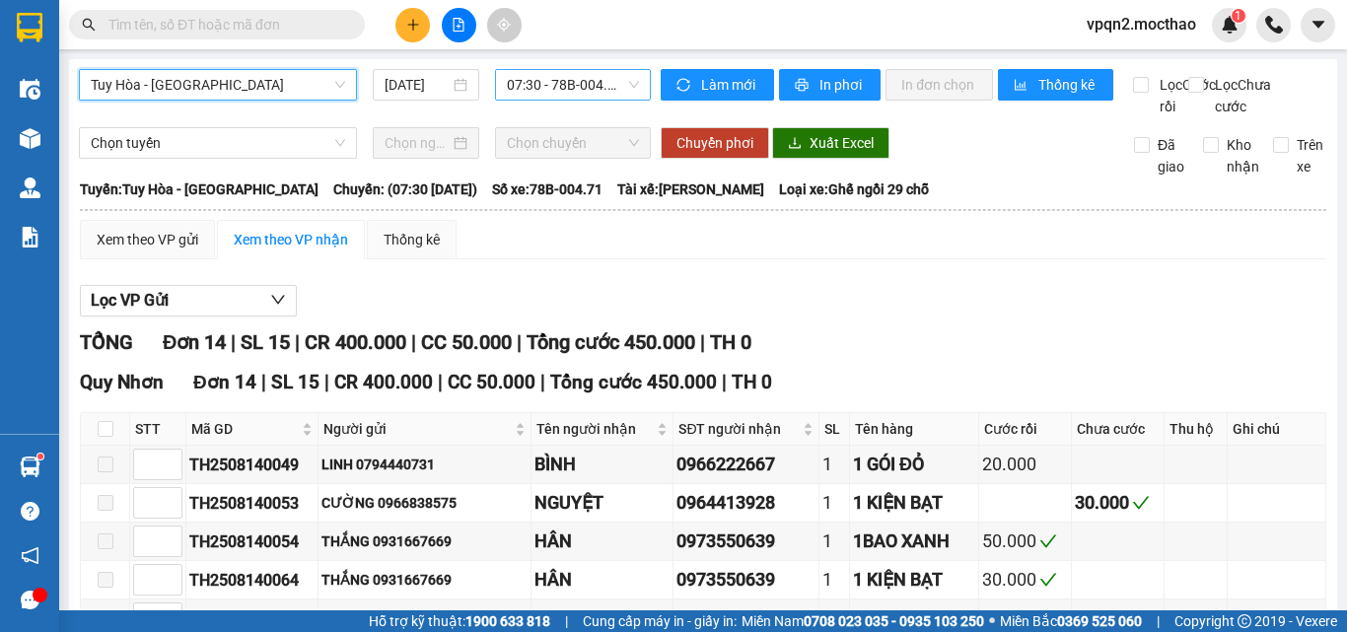
click at [557, 87] on span "07:30 - 78B-004.71" at bounding box center [573, 85] width 132 height 30
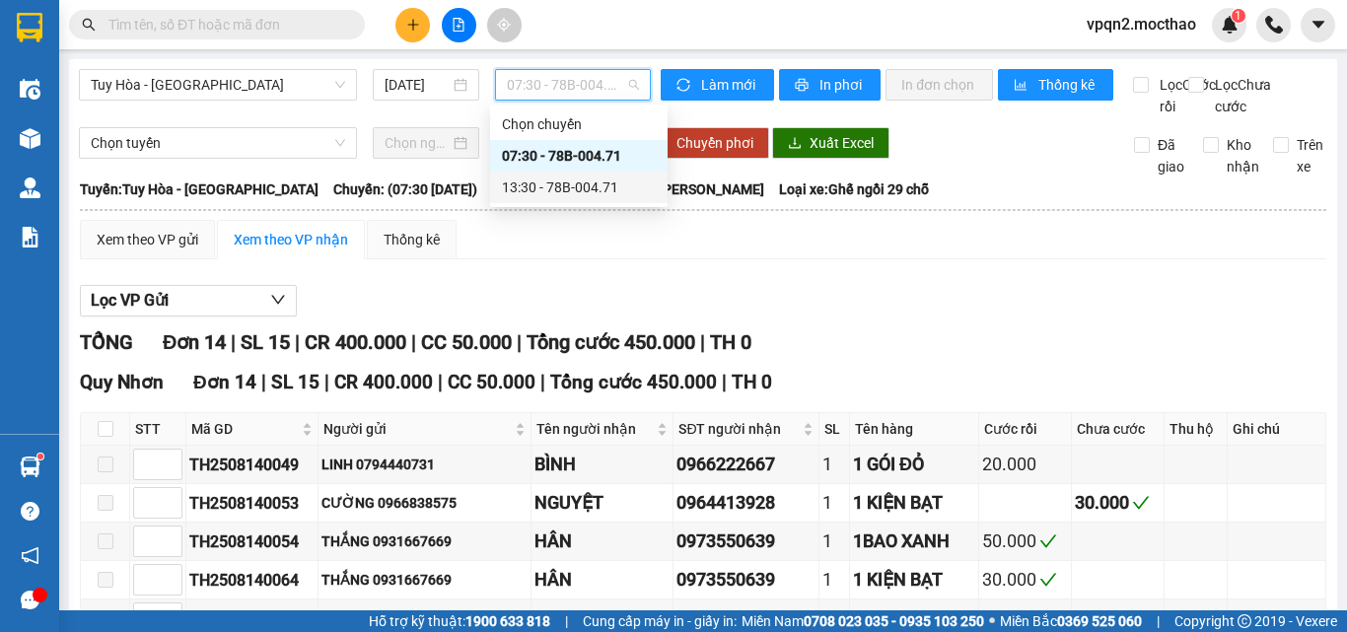
click at [554, 180] on div "13:30 - 78B-004.71" at bounding box center [579, 187] width 154 height 22
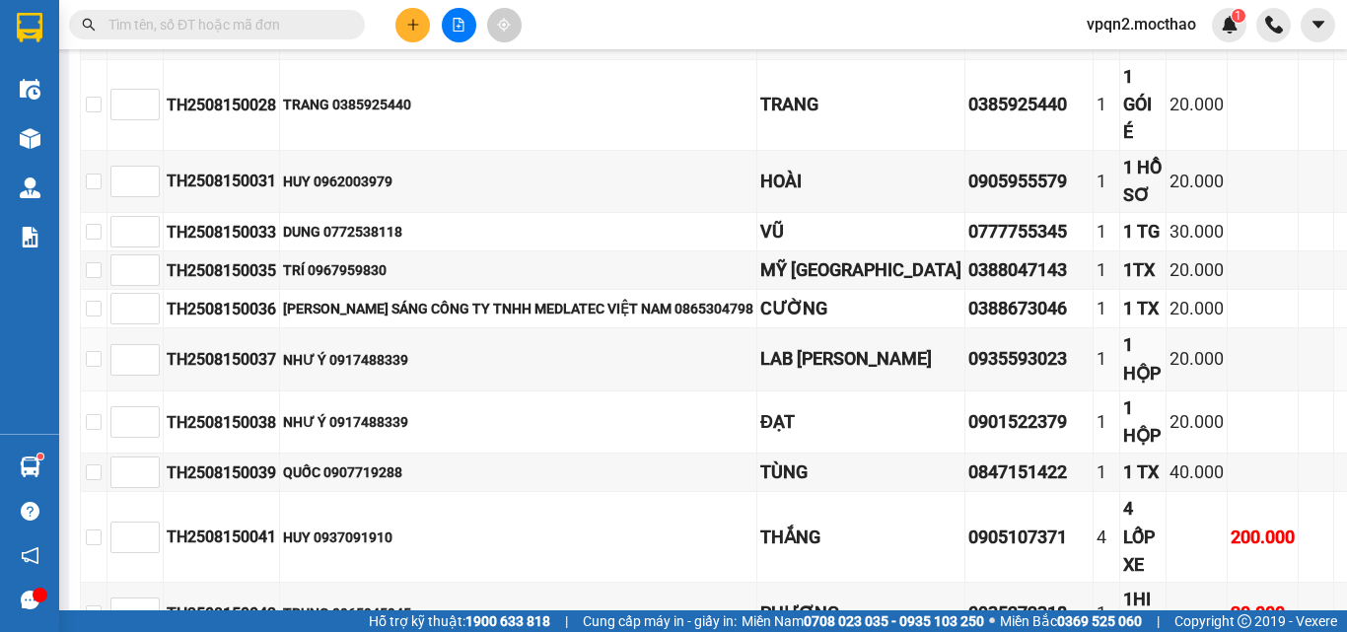
scroll to position [174, 0]
